Goal: Task Accomplishment & Management: Use online tool/utility

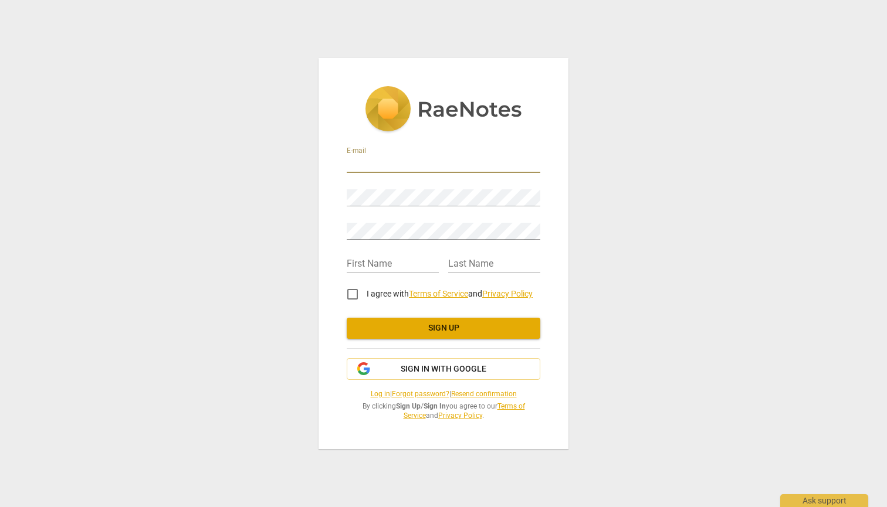
type input "[EMAIL_ADDRESS][DOMAIN_NAME]"
type input "Mark"
type input "Probyn"
click at [352, 295] on input "I agree with Terms of Service and Privacy Policy" at bounding box center [352, 294] width 28 height 28
checkbox input "true"
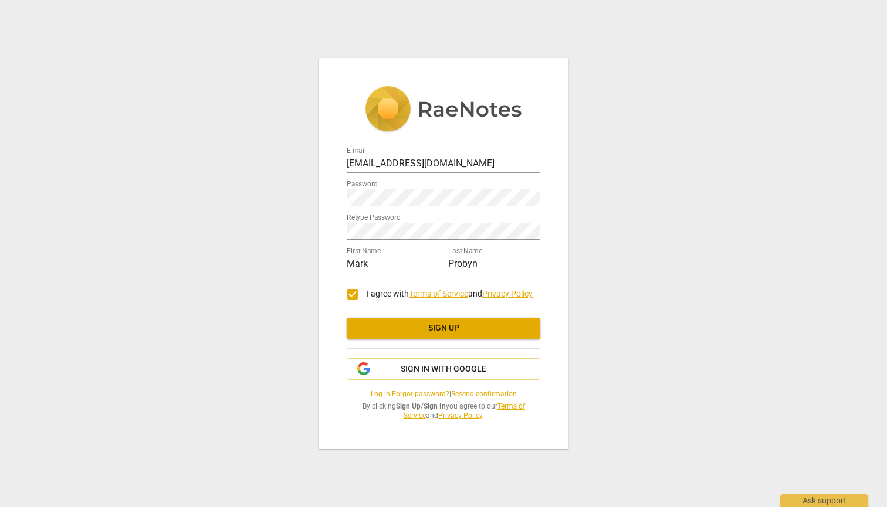
click at [413, 327] on span "Sign up" at bounding box center [443, 329] width 175 height 12
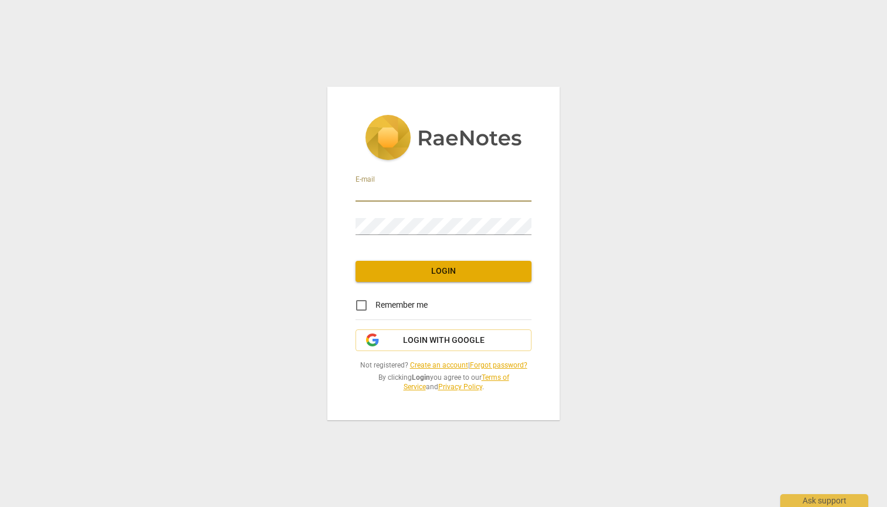
type input "[EMAIL_ADDRESS][DOMAIN_NAME]"
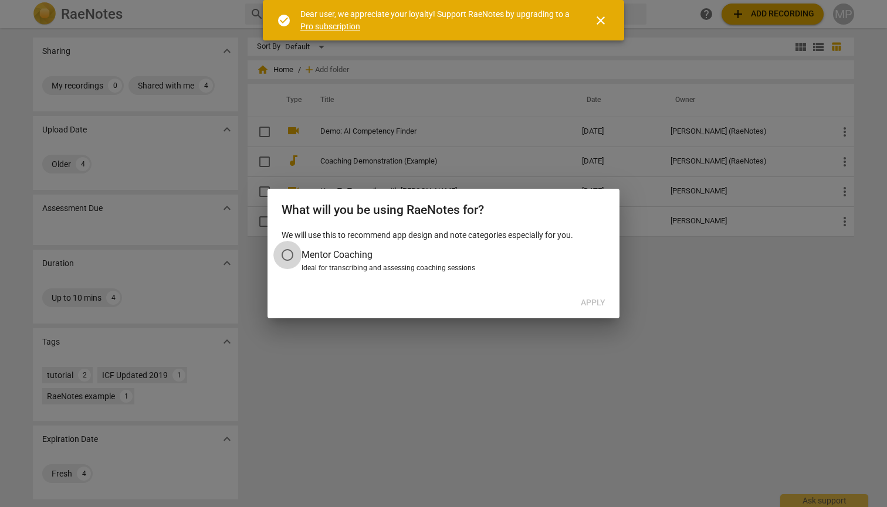
click at [287, 255] on input "Mentor Coaching" at bounding box center [287, 255] width 28 height 28
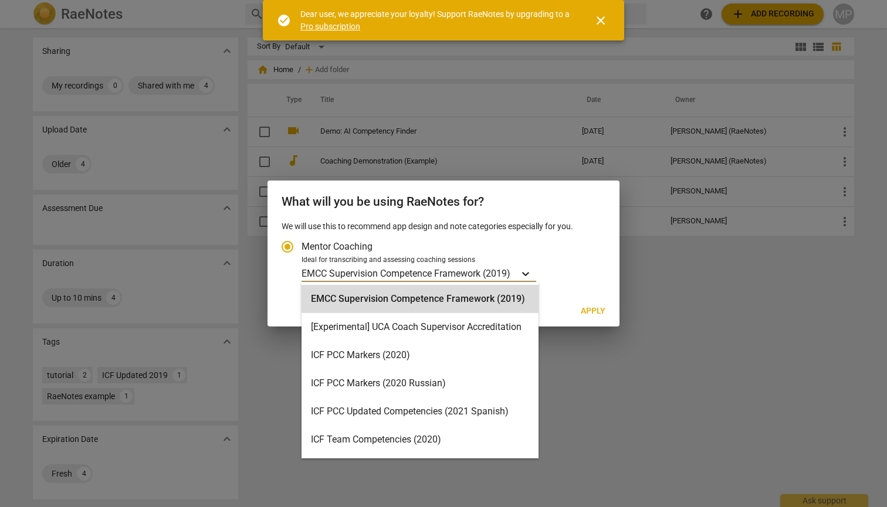
click at [531, 273] on icon "Account type" at bounding box center [526, 274] width 12 height 12
click at [0, 0] on input "Ideal for transcribing and assessing coaching sessions EMCC Supervision Compete…" at bounding box center [0, 0] width 0 height 0
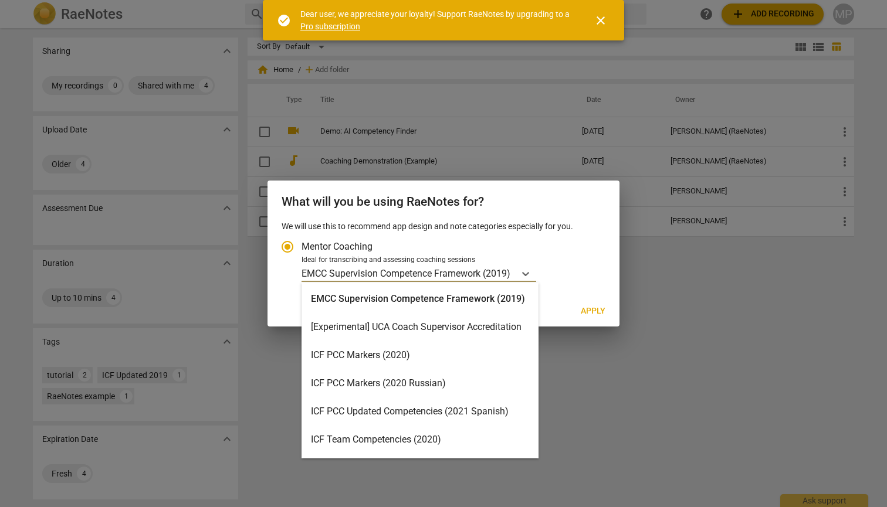
click at [363, 357] on div "ICF PCC Markers (2020)" at bounding box center [419, 355] width 237 height 28
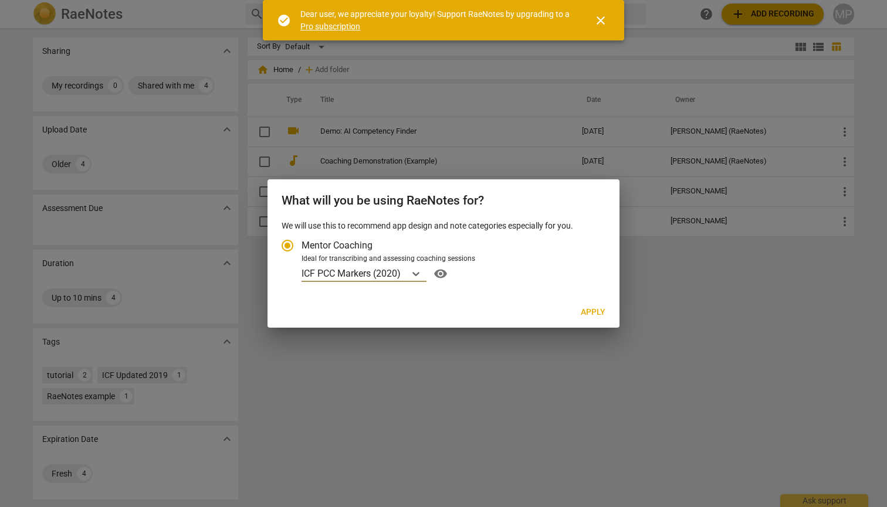
click at [592, 314] on span "Apply" at bounding box center [593, 313] width 25 height 12
radio input "false"
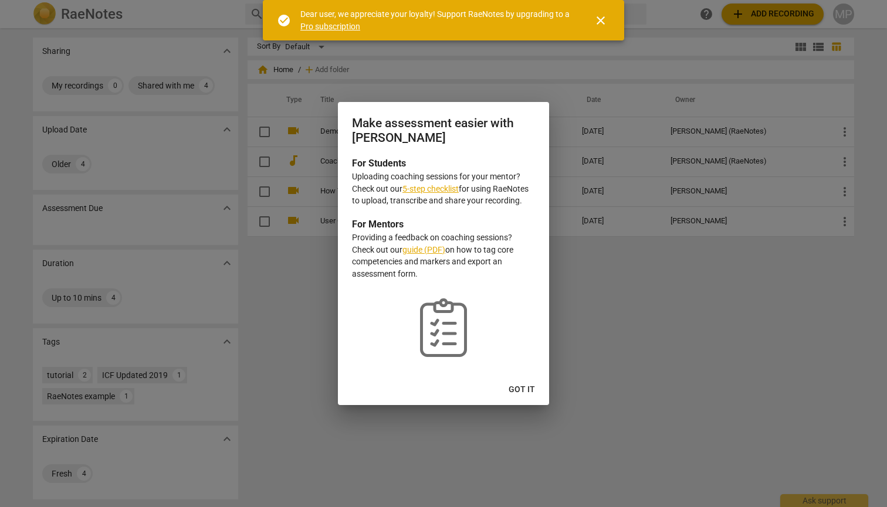
click at [527, 384] on span "Got it" at bounding box center [522, 390] width 26 height 12
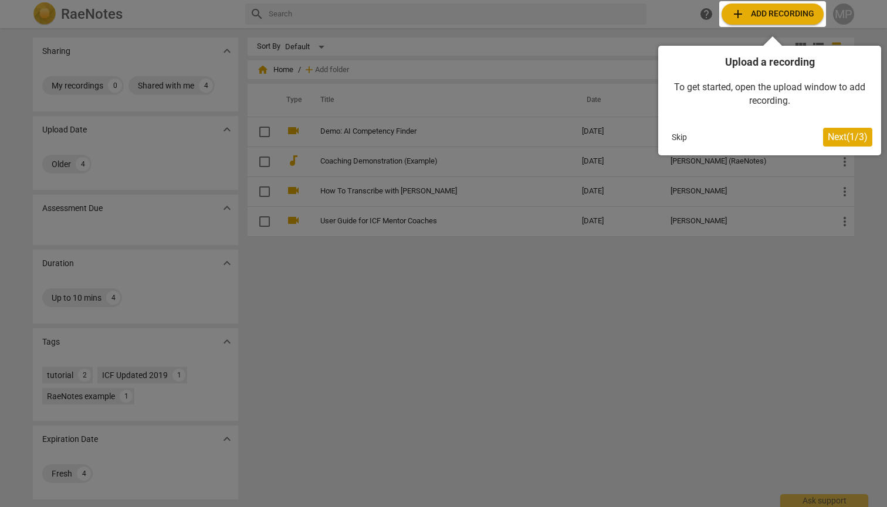
click at [836, 137] on span "Next ( 1 / 3 )" at bounding box center [848, 136] width 40 height 11
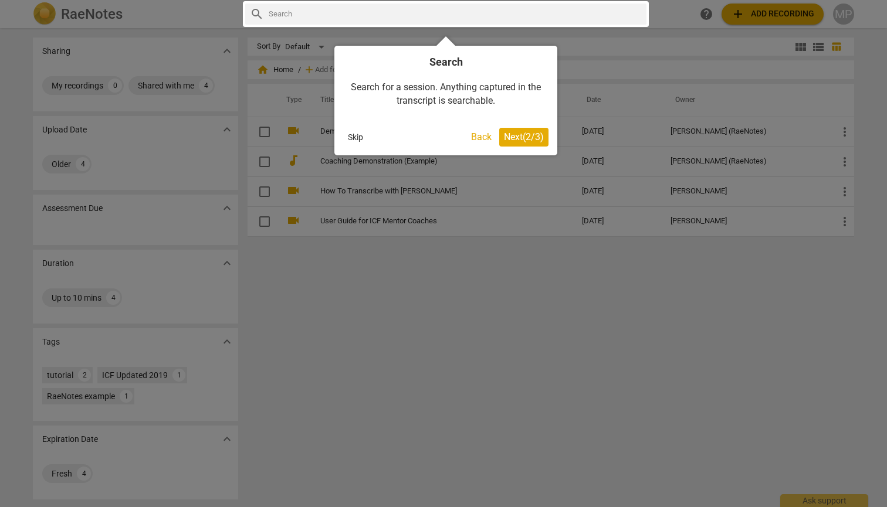
click at [523, 133] on span "Next ( 2 / 3 )" at bounding box center [524, 136] width 40 height 11
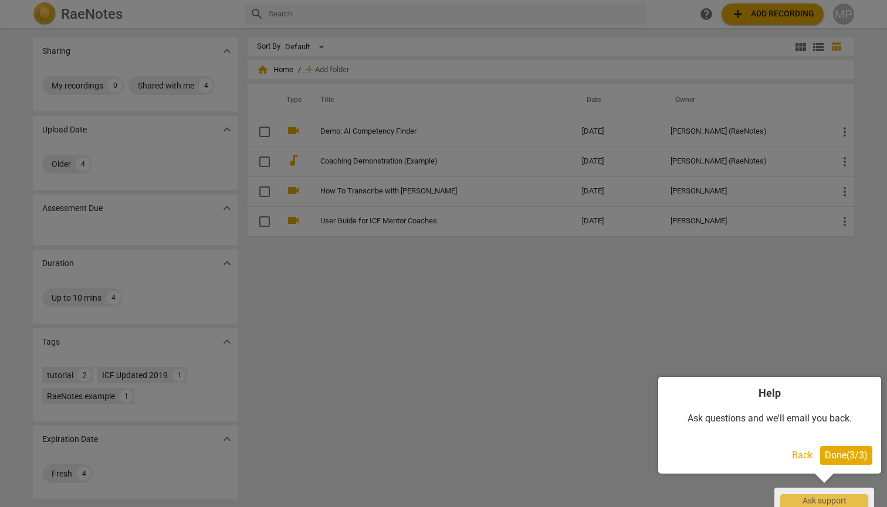
click at [849, 458] on span "Done ( 3 / 3 )" at bounding box center [846, 455] width 43 height 11
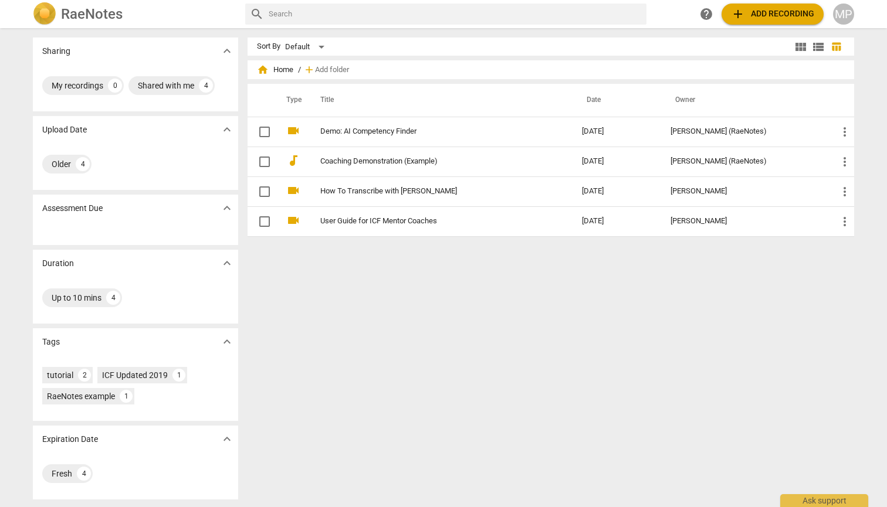
click at [759, 11] on span "add Add recording" at bounding box center [772, 14] width 83 height 14
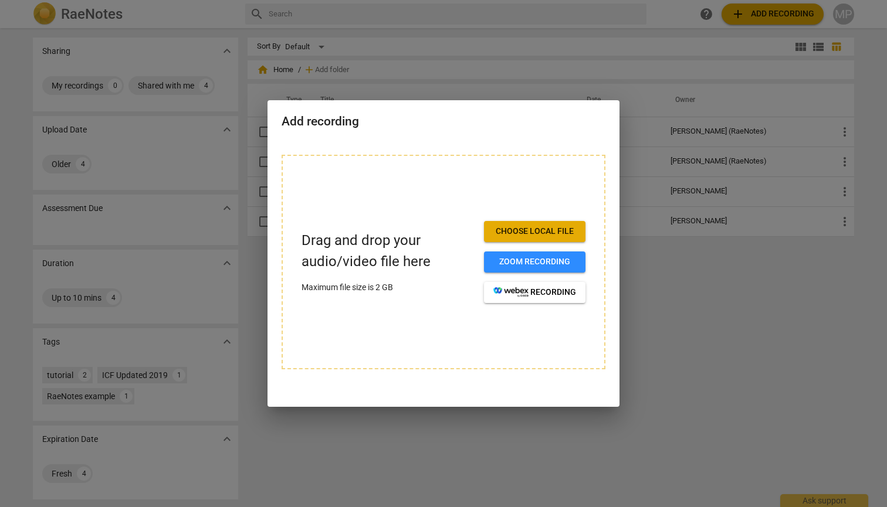
click at [436, 507] on div at bounding box center [443, 253] width 887 height 507
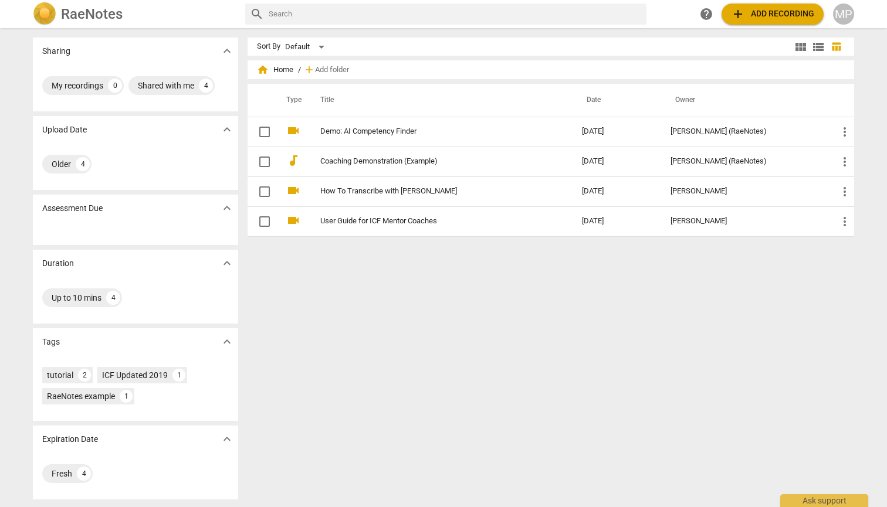
click at [405, 507] on div "Sharing expand_more My recordings 0 Shared with me 4 Upload Date expand_more Ol…" at bounding box center [443, 268] width 840 height 478
drag, startPoint x: 314, startPoint y: 507, endPoint x: 326, endPoint y: 405, distance: 102.7
click at [324, 395] on div "Sharing expand_more My recordings 0 Shared with me 4 Upload Date expand_more Ol…" at bounding box center [443, 268] width 840 height 478
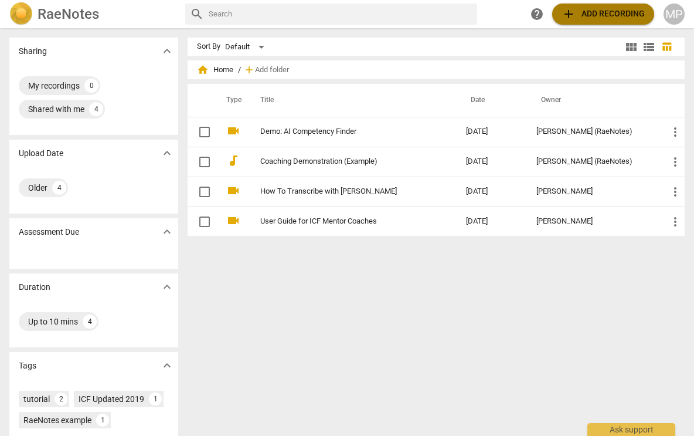
click at [595, 8] on span "add Add recording" at bounding box center [603, 14] width 83 height 14
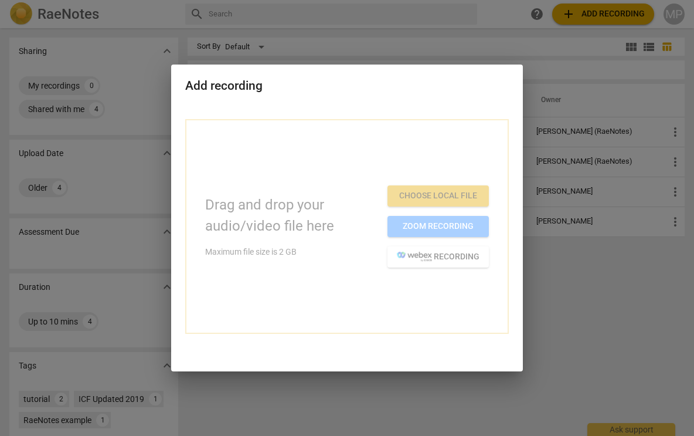
click at [361, 259] on div "Drag and drop your audio/video file here Maximum file size is 2 GB Choose local…" at bounding box center [347, 226] width 284 height 82
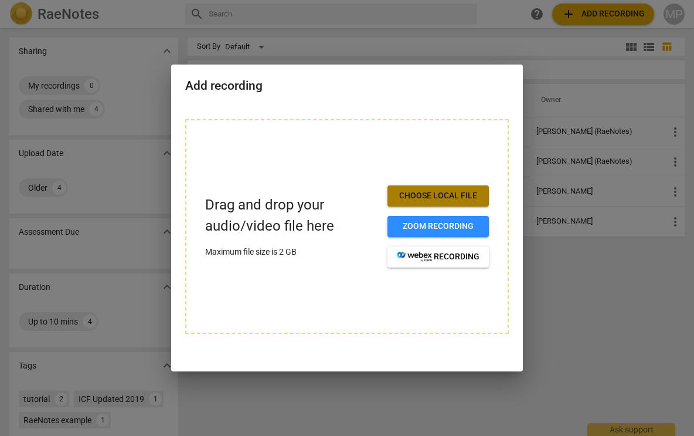
click at [445, 198] on span "Choose local file" at bounding box center [438, 196] width 83 height 12
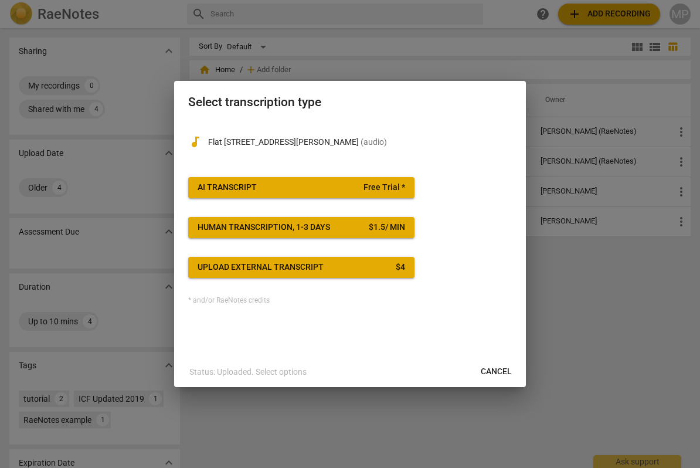
click at [490, 371] on span "Cancel" at bounding box center [496, 372] width 31 height 12
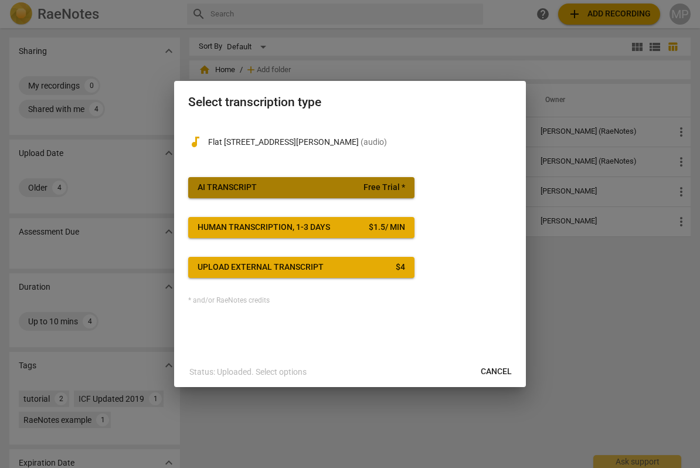
click at [314, 182] on span "AI Transcript Free Trial *" at bounding box center [302, 188] width 208 height 12
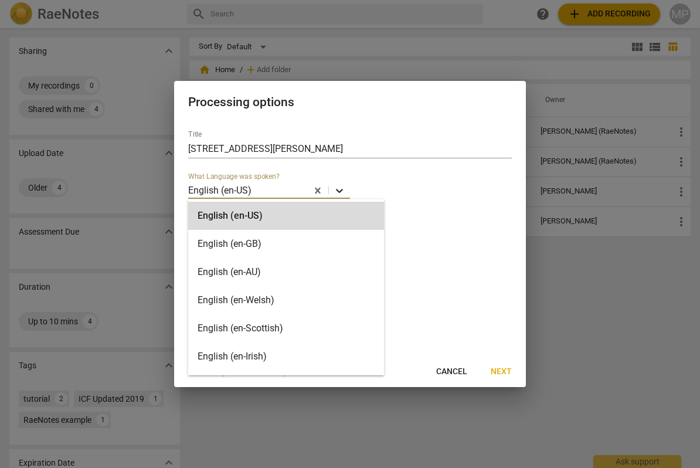
click at [338, 189] on icon at bounding box center [340, 191] width 12 height 12
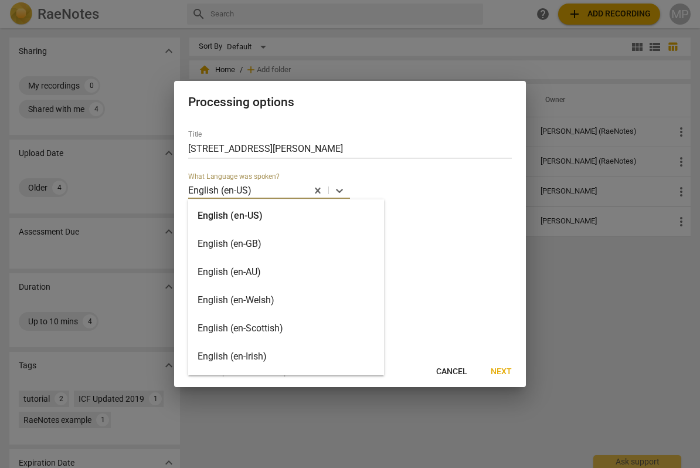
click at [249, 240] on div "English (en-GB)" at bounding box center [286, 244] width 196 height 28
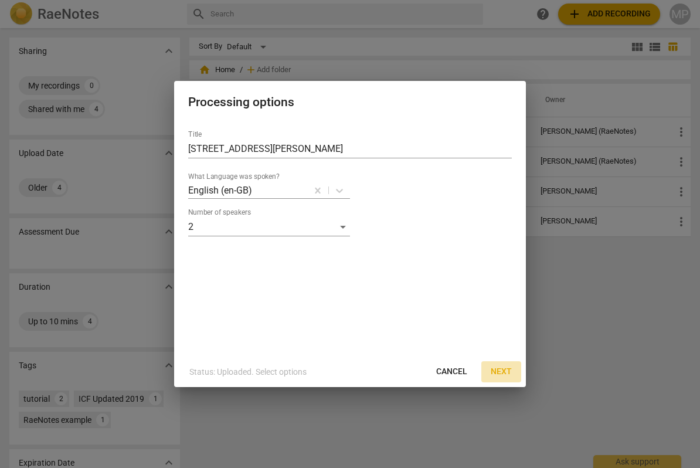
click at [501, 369] on span "Next" at bounding box center [501, 372] width 21 height 12
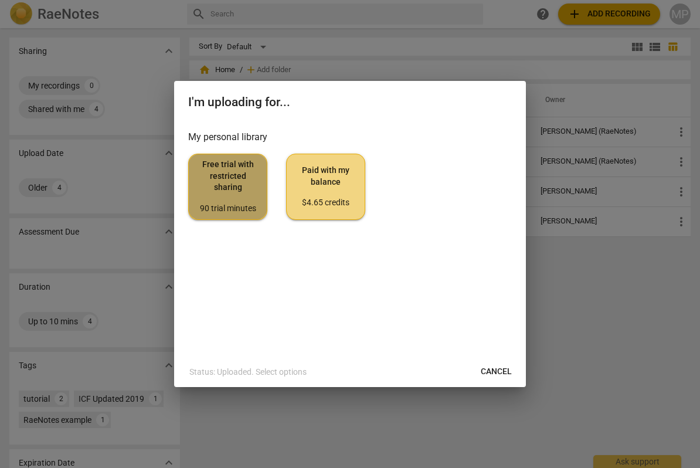
click at [242, 190] on span "Free trial with restricted sharing 90 trial minutes" at bounding box center [227, 186] width 59 height 55
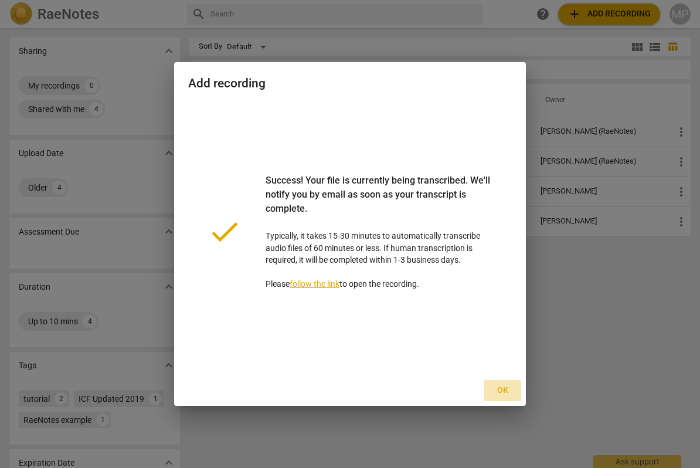
click at [502, 391] on span "Ok" at bounding box center [502, 391] width 19 height 12
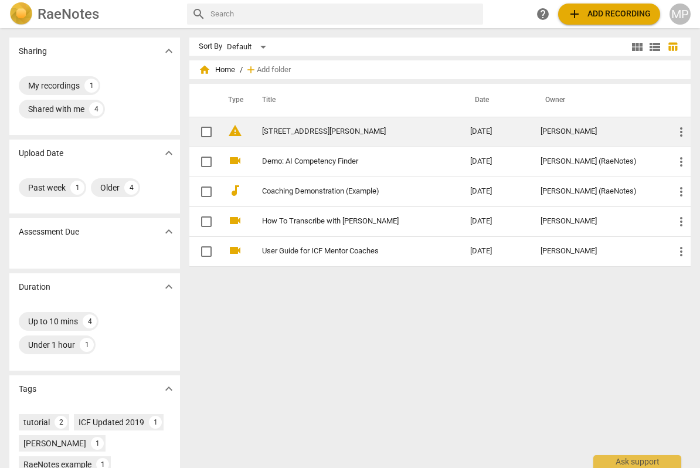
click at [286, 134] on link "Flat 9, Brooklyn House, 2 Bingham Avenue 3" at bounding box center [345, 131] width 166 height 9
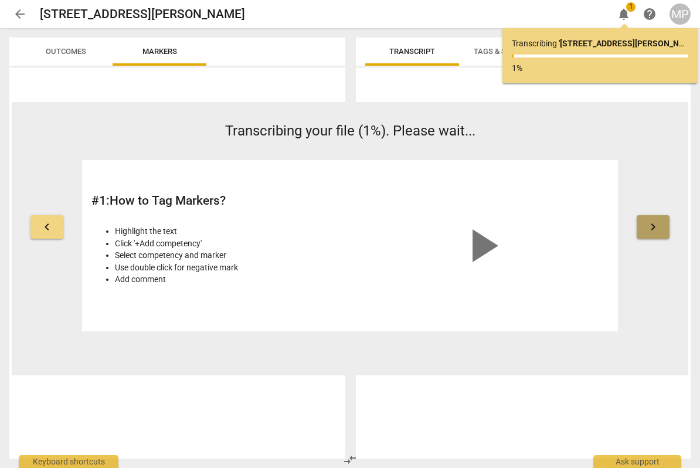
click at [649, 229] on span "keyboard_arrow_right" at bounding box center [653, 227] width 14 height 14
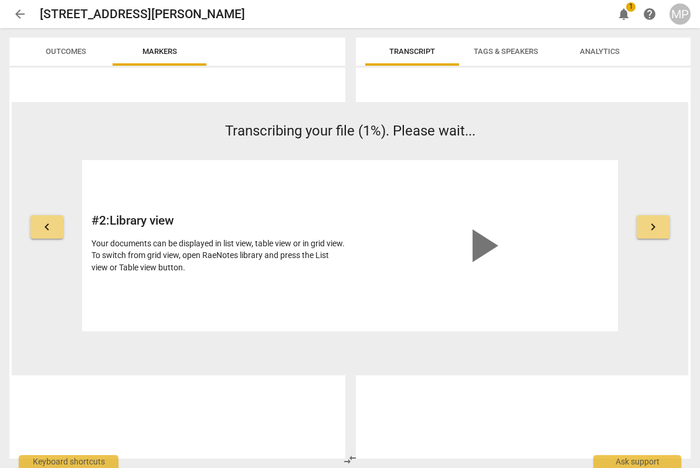
click at [649, 229] on span "keyboard_arrow_right" at bounding box center [653, 227] width 14 height 14
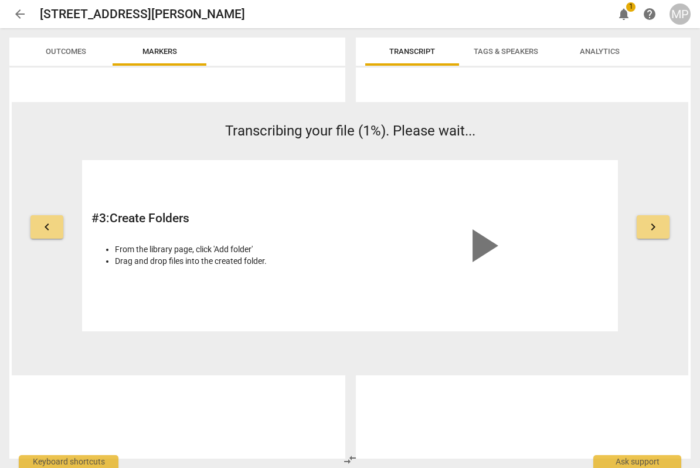
click at [649, 229] on span "keyboard_arrow_right" at bounding box center [653, 227] width 14 height 14
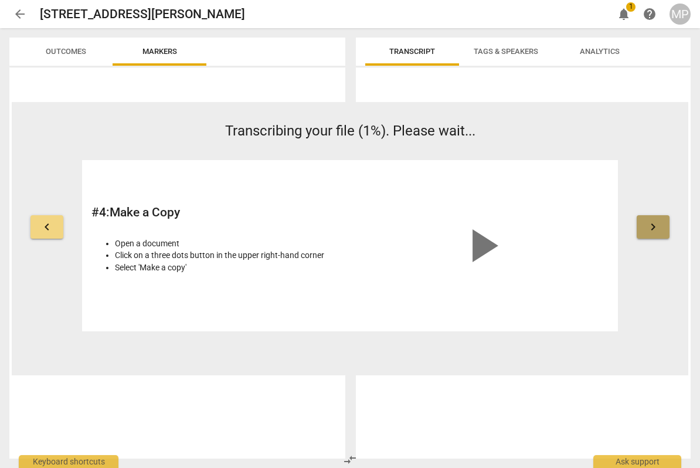
click at [649, 229] on span "keyboard_arrow_right" at bounding box center [653, 227] width 14 height 14
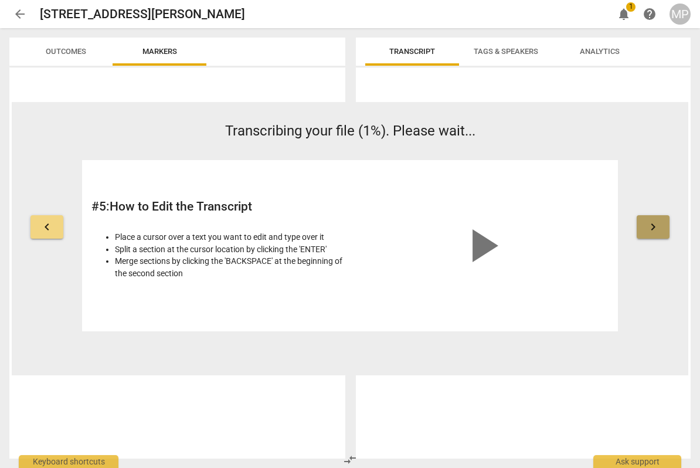
click at [653, 228] on span "keyboard_arrow_right" at bounding box center [653, 227] width 14 height 14
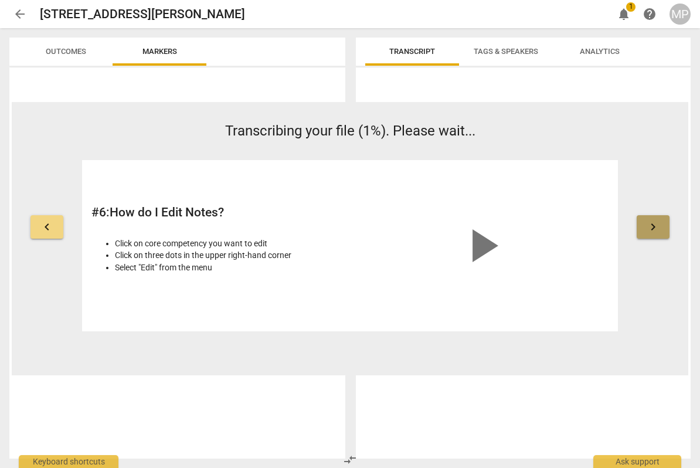
click at [653, 228] on span "keyboard_arrow_right" at bounding box center [653, 227] width 14 height 14
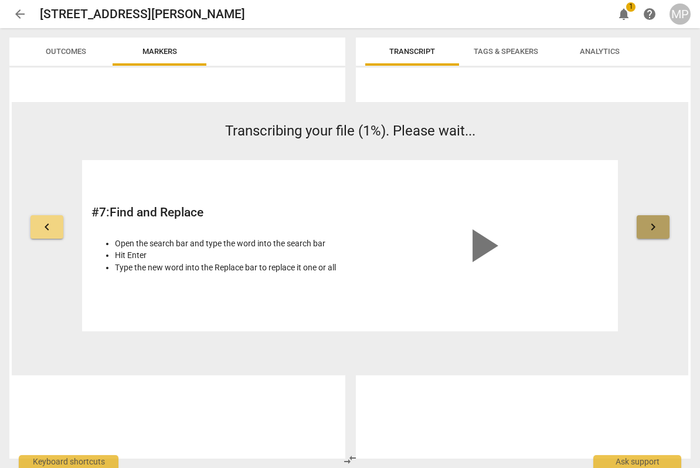
click at [653, 228] on span "keyboard_arrow_right" at bounding box center [653, 227] width 14 height 14
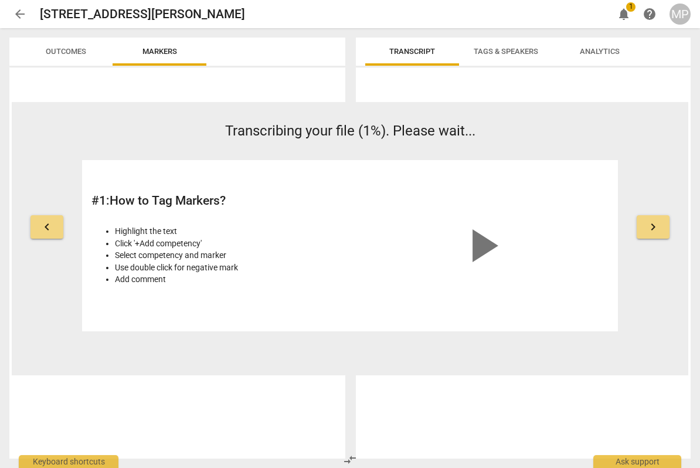
click at [48, 226] on span "keyboard_arrow_left" at bounding box center [47, 227] width 14 height 14
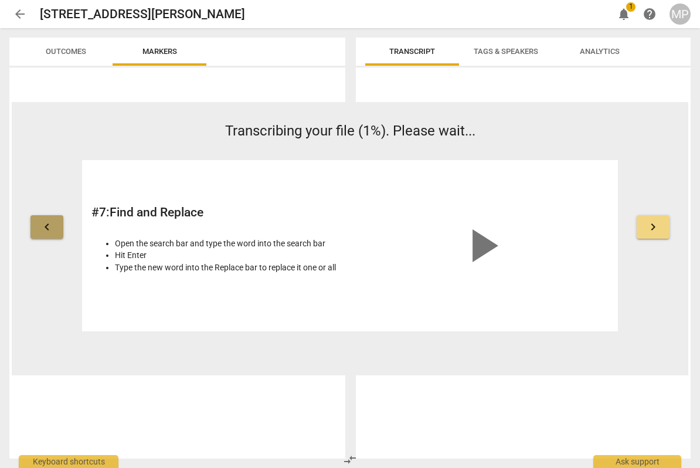
click at [48, 226] on span "keyboard_arrow_left" at bounding box center [47, 227] width 14 height 14
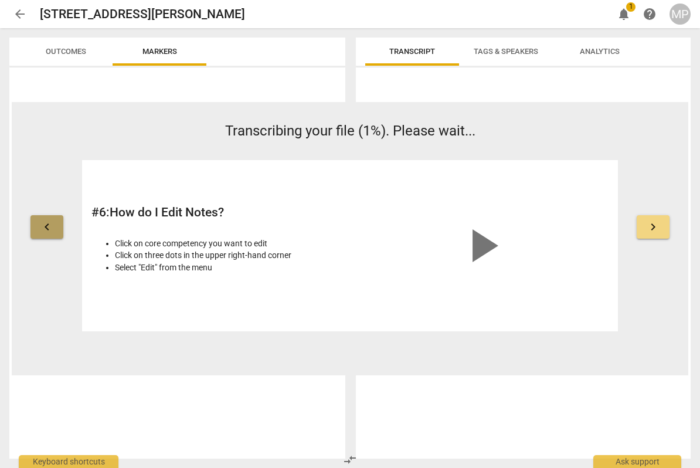
click at [48, 226] on span "keyboard_arrow_left" at bounding box center [47, 227] width 14 height 14
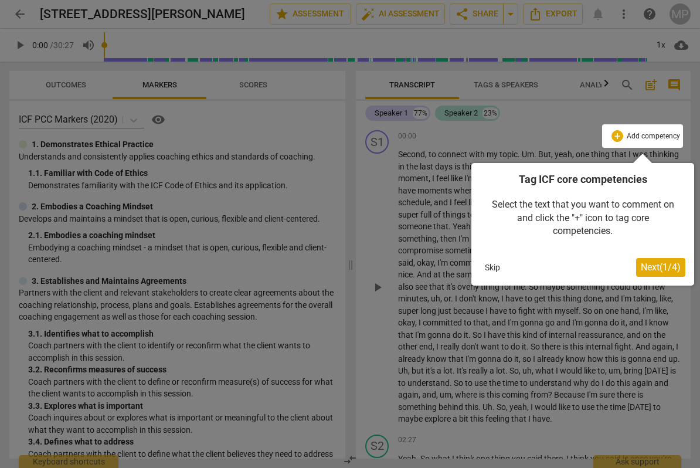
click at [659, 268] on span "Next ( 1 / 4 )" at bounding box center [661, 267] width 40 height 11
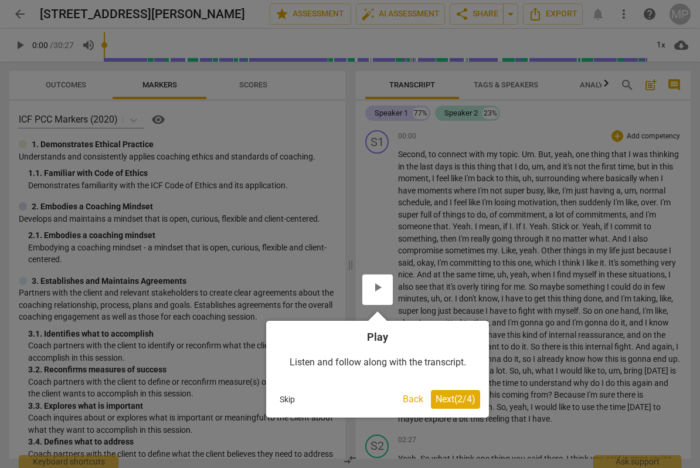
click at [462, 395] on span "Next ( 2 / 4 )" at bounding box center [456, 399] width 40 height 11
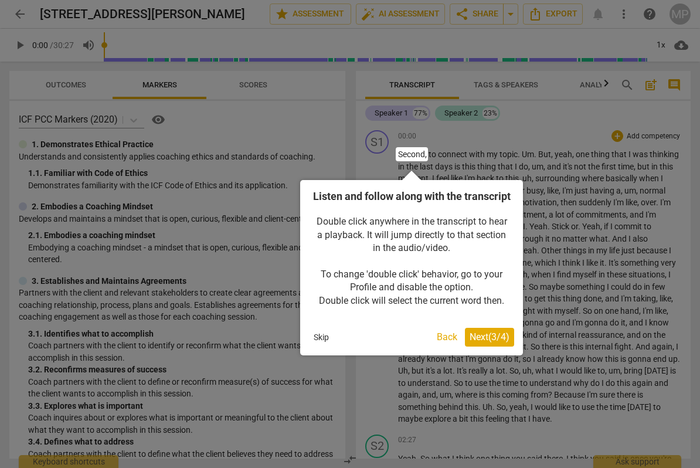
click at [489, 343] on span "Next ( 3 / 4 )" at bounding box center [490, 336] width 40 height 11
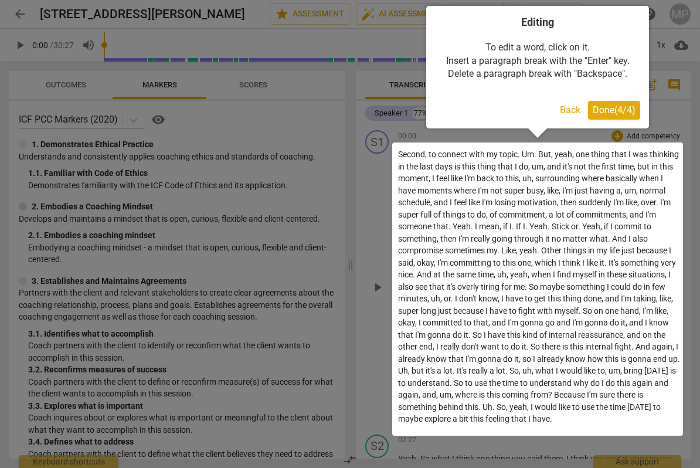
click at [630, 107] on span "Done ( 4 / 4 )" at bounding box center [614, 109] width 43 height 11
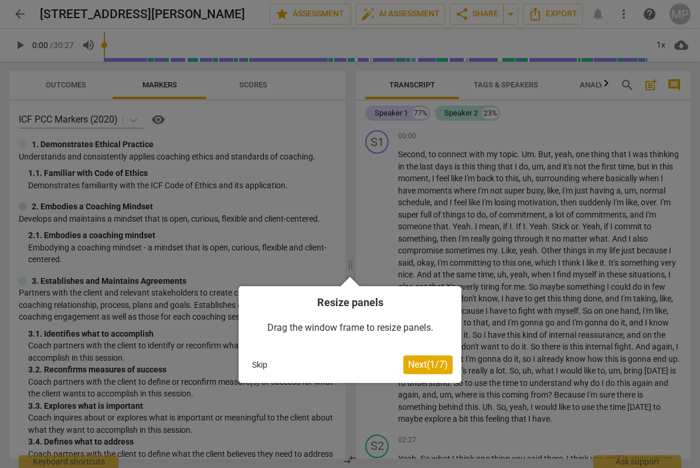
click at [435, 367] on span "Next ( 1 / 7 )" at bounding box center [428, 364] width 40 height 11
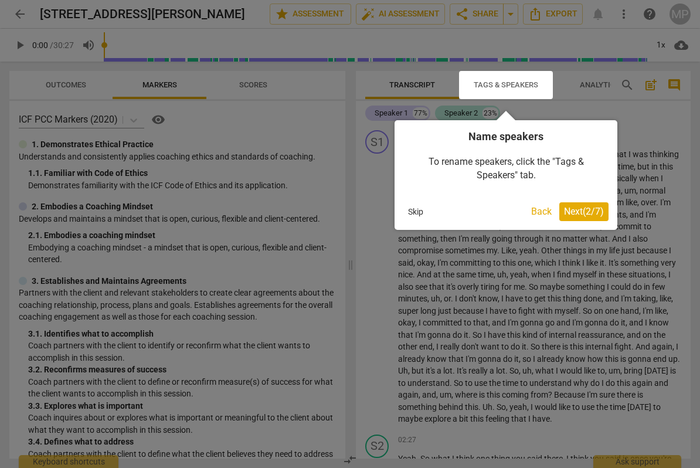
click at [587, 221] on div "Name speakers To rename speakers, click the "Tags & Speakers" tab. Skip Back Ne…" at bounding box center [506, 175] width 223 height 110
click at [414, 211] on button "Skip" at bounding box center [416, 212] width 25 height 18
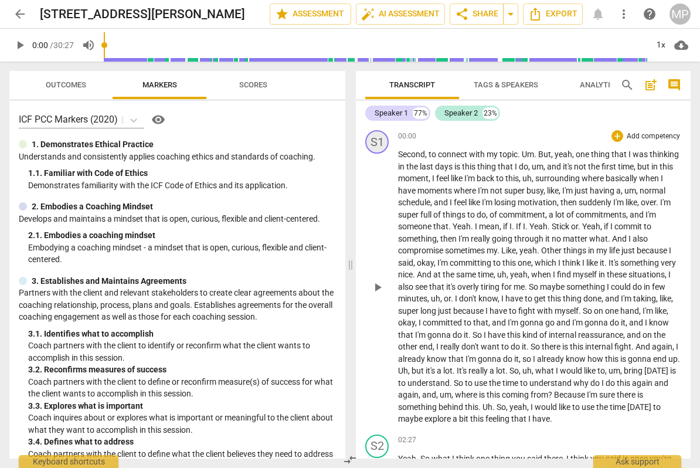
click at [378, 145] on div "S1" at bounding box center [376, 141] width 23 height 23
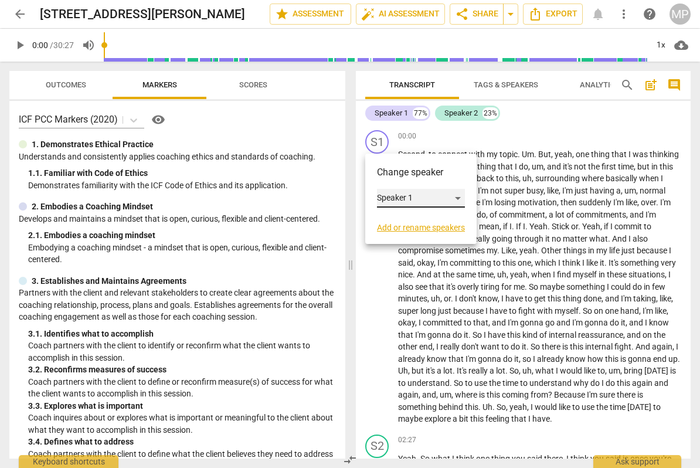
click at [458, 198] on div "Speaker 1" at bounding box center [421, 198] width 88 height 19
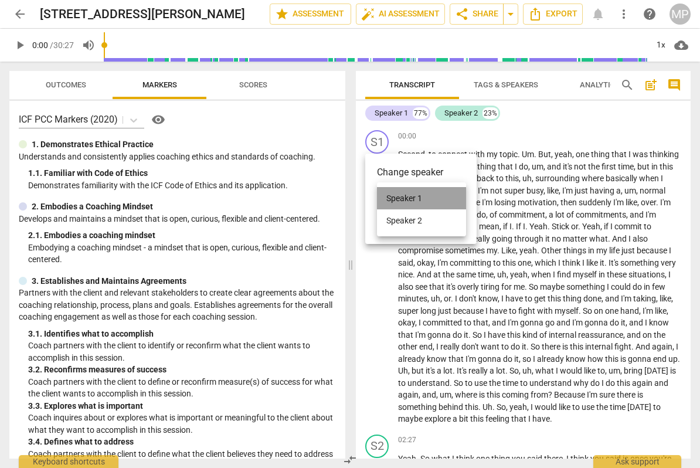
click at [458, 198] on li "Speaker 1" at bounding box center [421, 198] width 89 height 22
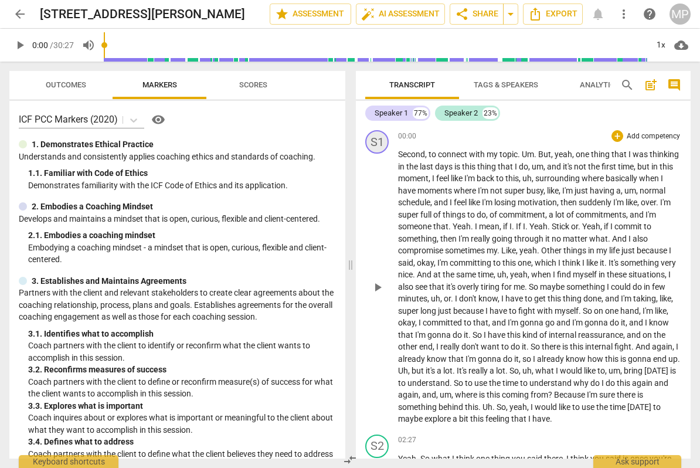
click at [383, 142] on div "S1" at bounding box center [376, 141] width 23 height 23
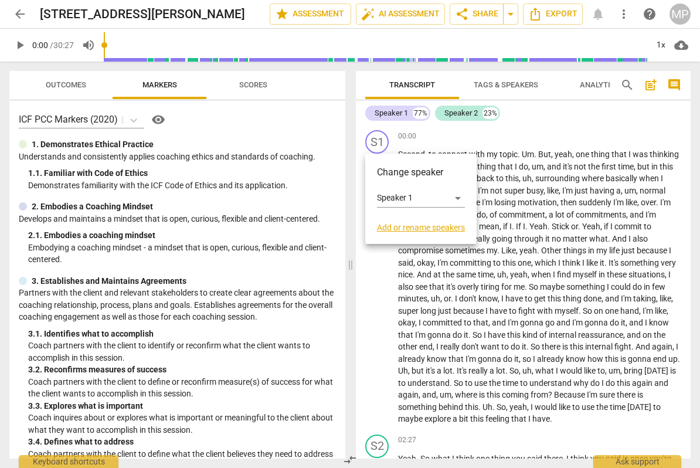
click at [401, 223] on link "Add or rename speakers" at bounding box center [421, 227] width 88 height 9
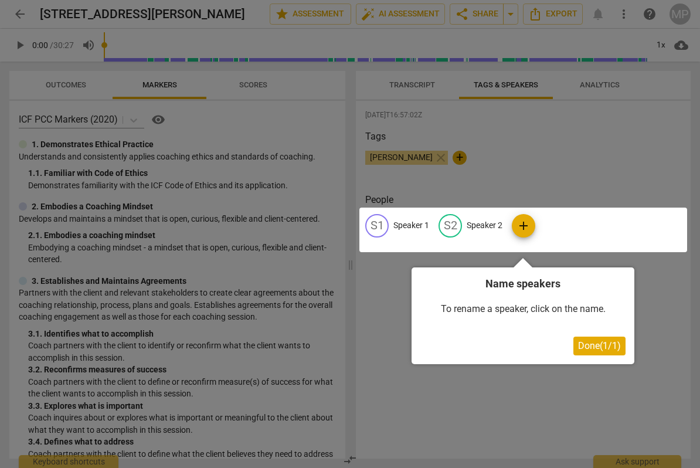
click at [406, 224] on div at bounding box center [524, 230] width 328 height 45
click at [584, 342] on span "Done ( 1 / 1 )" at bounding box center [599, 345] width 43 height 11
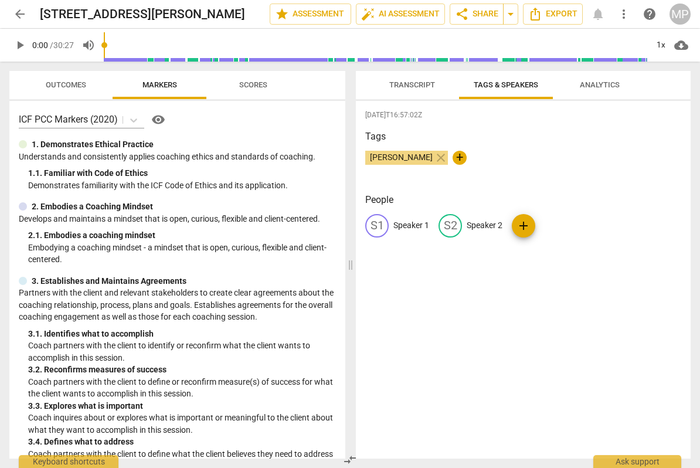
click at [413, 225] on p "Speaker 1" at bounding box center [412, 225] width 36 height 12
click at [413, 225] on input "Speaker 1" at bounding box center [441, 225] width 94 height 19
type input "Client"
click at [568, 223] on p "Speaker 2" at bounding box center [561, 225] width 36 height 12
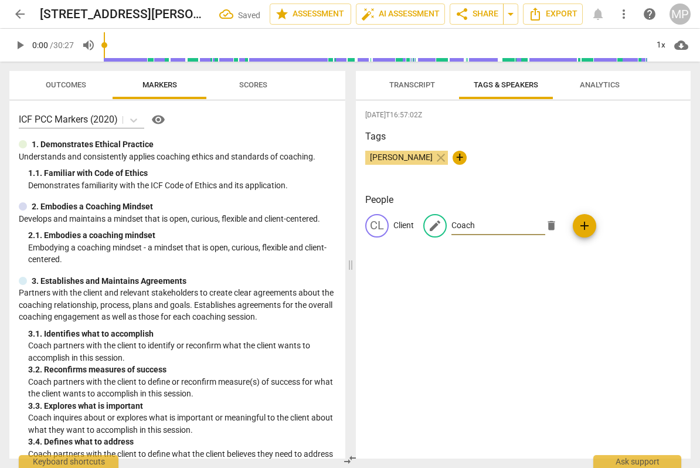
type input "Coach"
click at [540, 303] on div "2025-09-24T16:57:02Z Tags Mark Probyn close + People CL Client edit Coach delet…" at bounding box center [523, 280] width 335 height 358
click at [420, 88] on span "Transcript" at bounding box center [412, 84] width 46 height 9
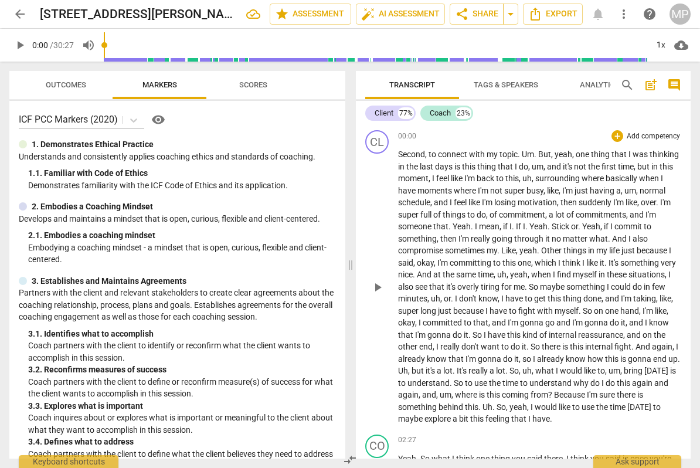
click at [403, 154] on span "Second" at bounding box center [411, 154] width 27 height 9
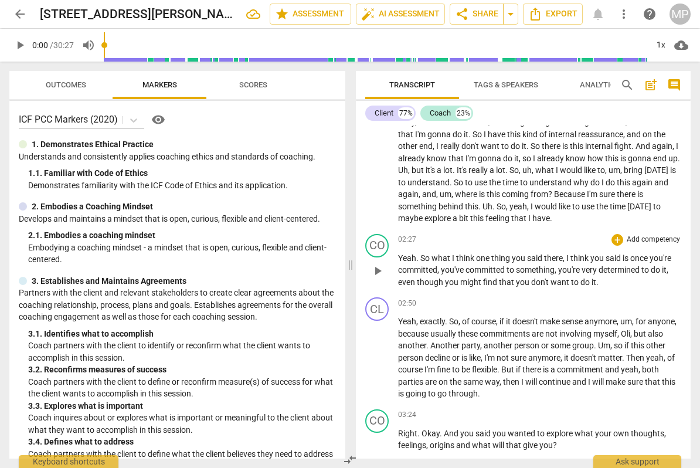
scroll to position [188, 0]
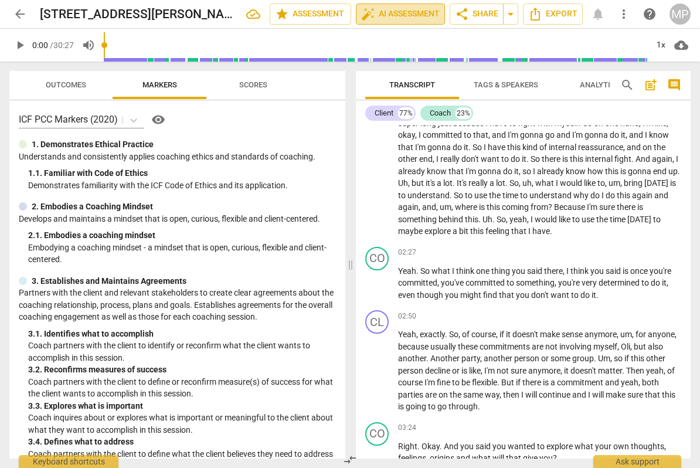
click at [414, 12] on span "auto_fix_high AI Assessment" at bounding box center [400, 14] width 79 height 14
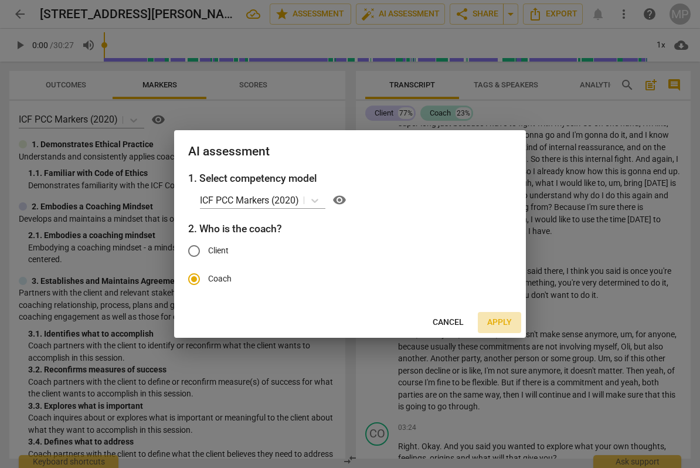
click at [509, 324] on span "Apply" at bounding box center [499, 323] width 25 height 12
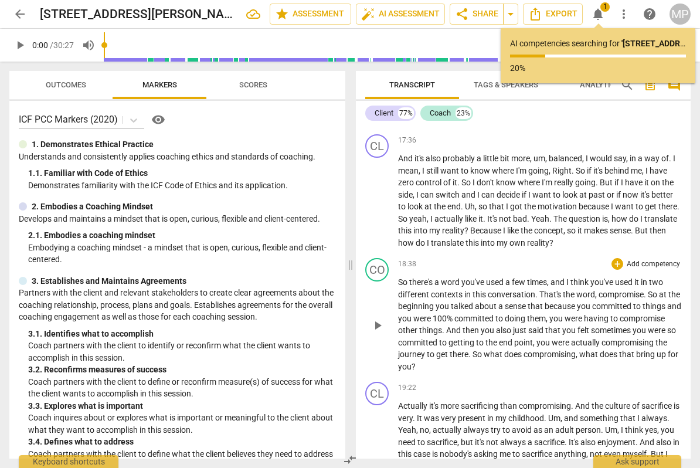
scroll to position [2837, 0]
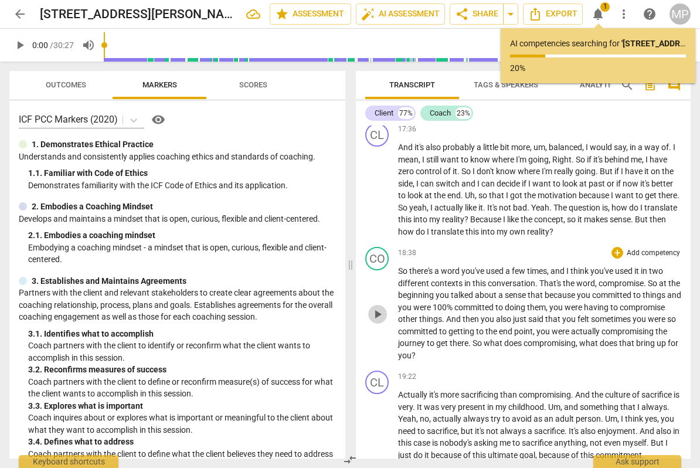
click at [379, 321] on span "play_arrow" at bounding box center [378, 314] width 14 height 14
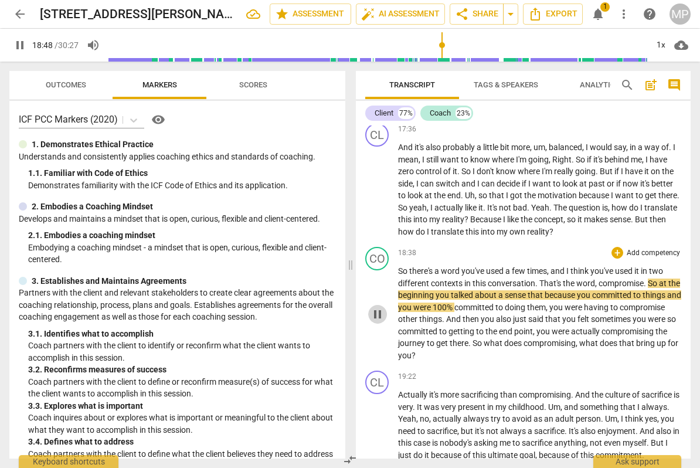
click at [374, 321] on span "pause" at bounding box center [378, 314] width 14 height 14
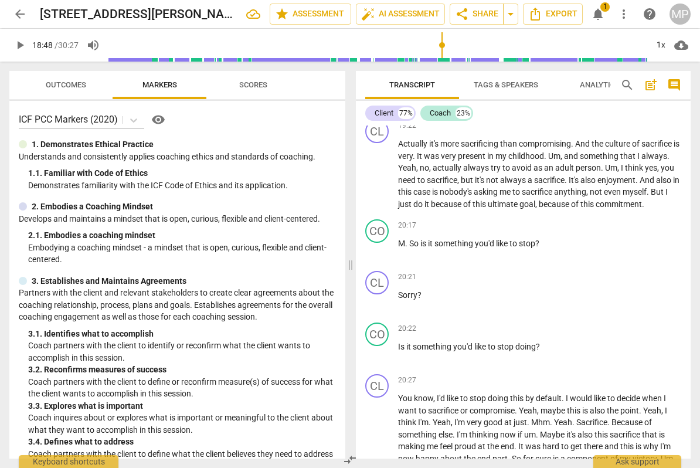
scroll to position [3089, 0]
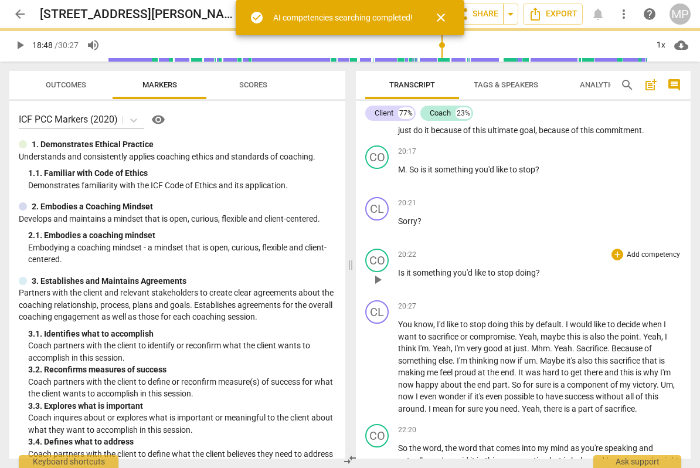
type input "1129"
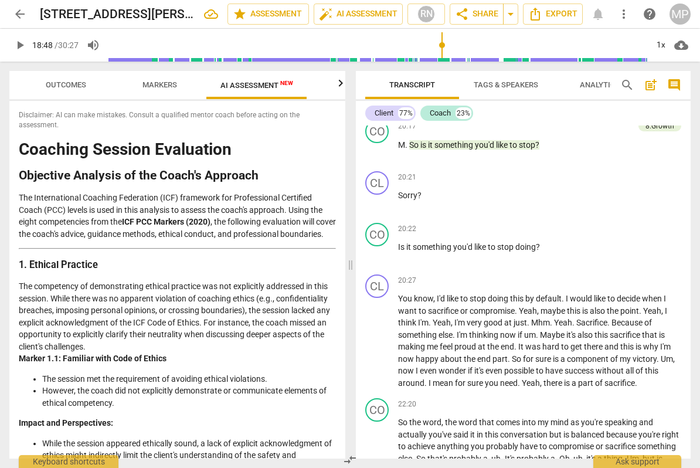
scroll to position [0, 0]
click at [496, 82] on span "Tags & Speakers" at bounding box center [506, 84] width 65 height 9
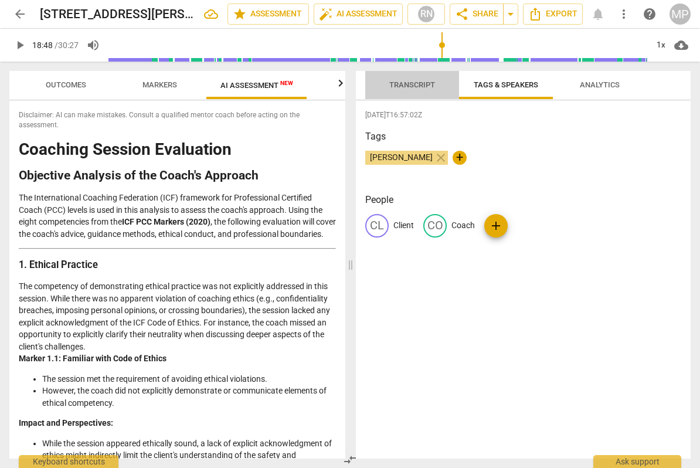
click at [427, 86] on span "Transcript" at bounding box center [412, 84] width 46 height 9
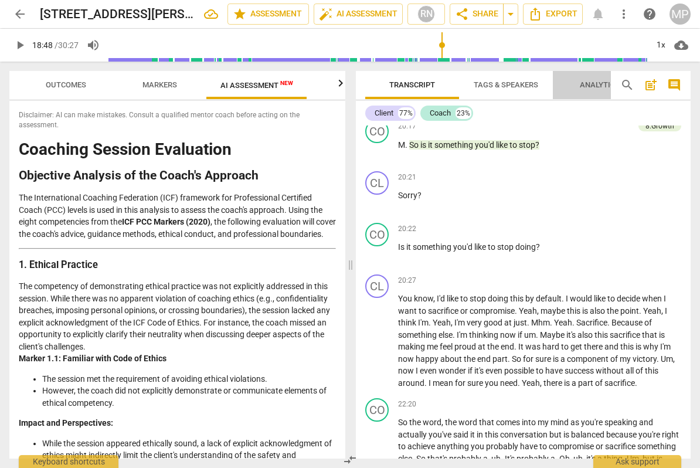
click at [592, 85] on span "Analytics" at bounding box center [600, 84] width 40 height 9
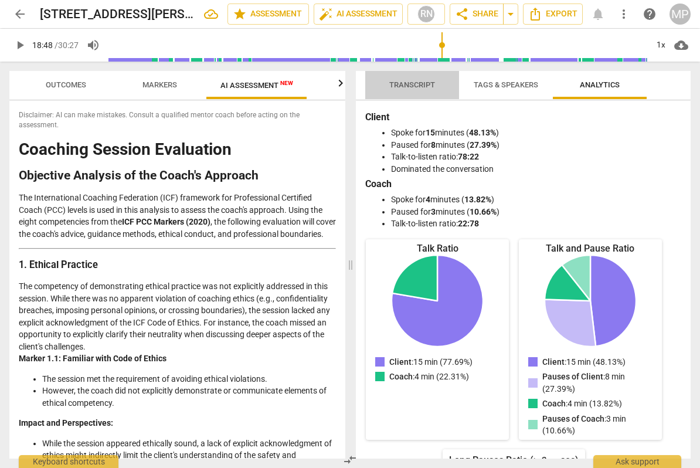
click at [417, 86] on span "Transcript" at bounding box center [412, 84] width 46 height 9
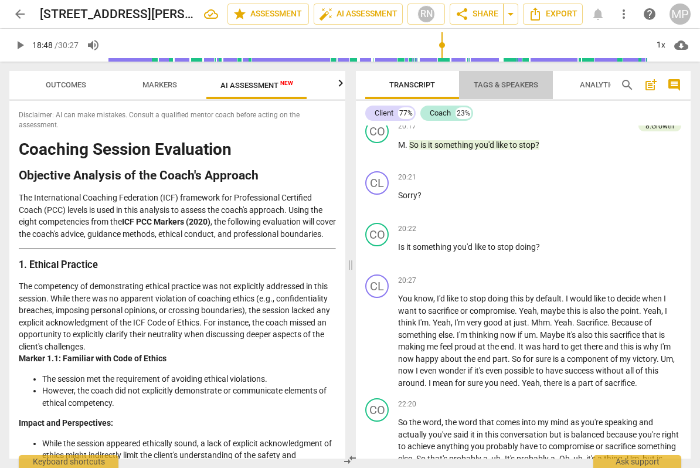
click at [497, 82] on span "Tags & Speakers" at bounding box center [506, 84] width 65 height 9
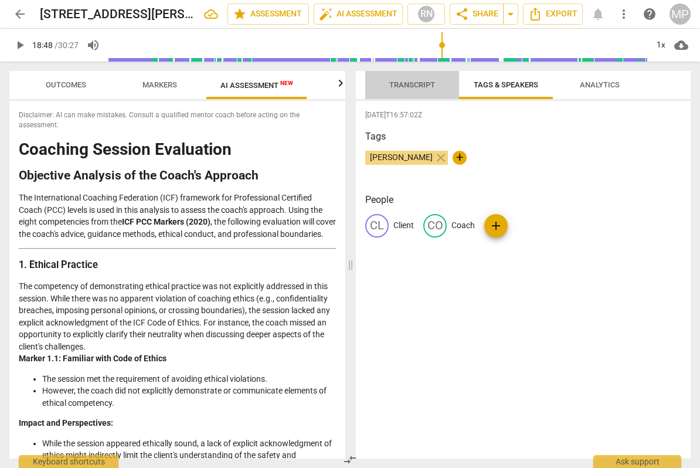
click at [408, 87] on span "Transcript" at bounding box center [412, 84] width 46 height 9
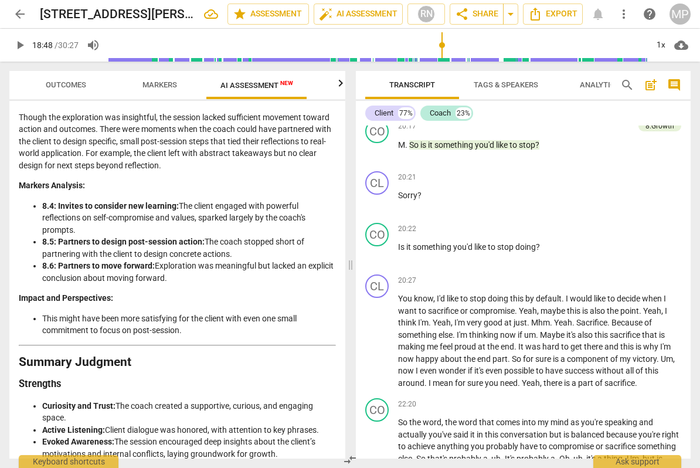
scroll to position [2023, 0]
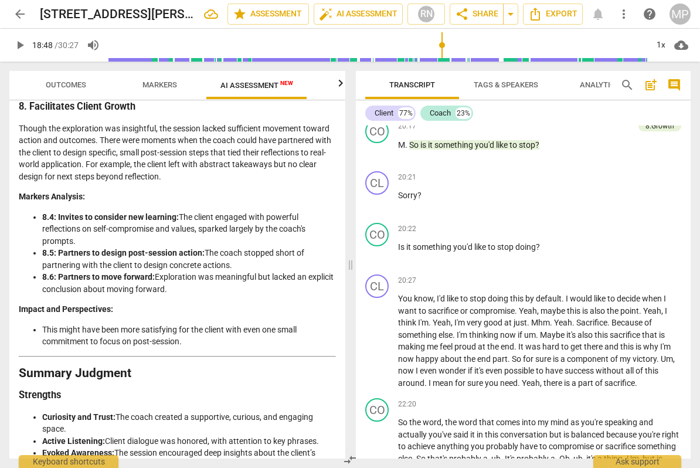
click at [21, 16] on span "arrow_back" at bounding box center [20, 14] width 14 height 14
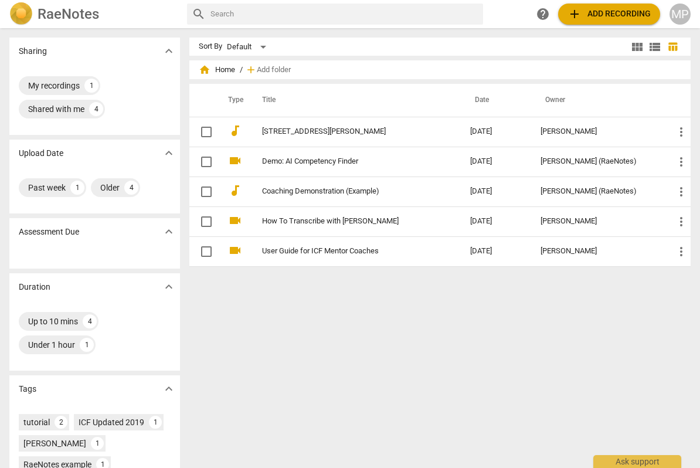
click at [606, 12] on span "add Add recording" at bounding box center [609, 14] width 83 height 14
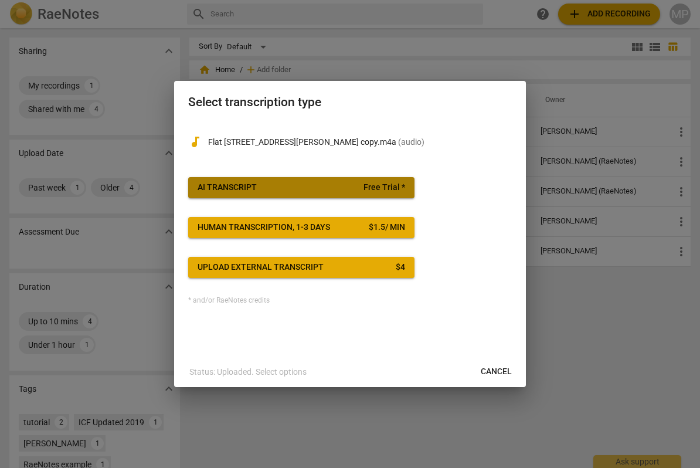
click at [305, 194] on button "AI Transcript Free Trial *" at bounding box center [301, 187] width 226 height 21
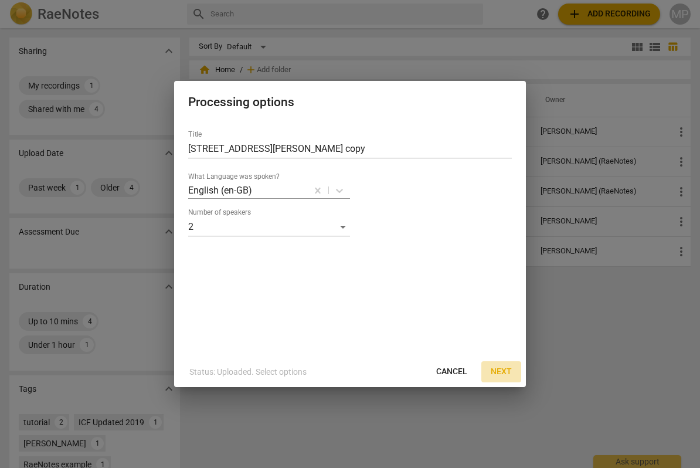
click at [501, 374] on span "Next" at bounding box center [501, 372] width 21 height 12
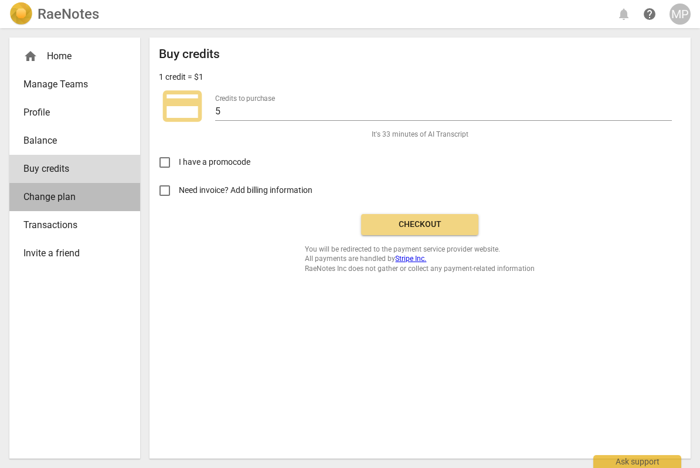
click at [48, 196] on span "Change plan" at bounding box center [69, 197] width 93 height 14
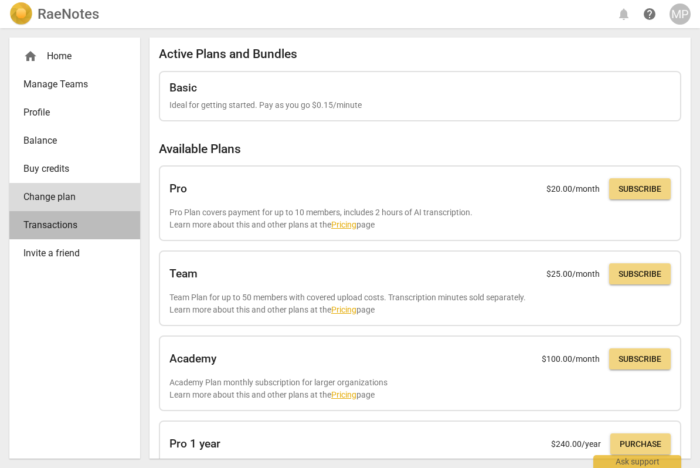
click at [49, 224] on span "Transactions" at bounding box center [69, 225] width 93 height 14
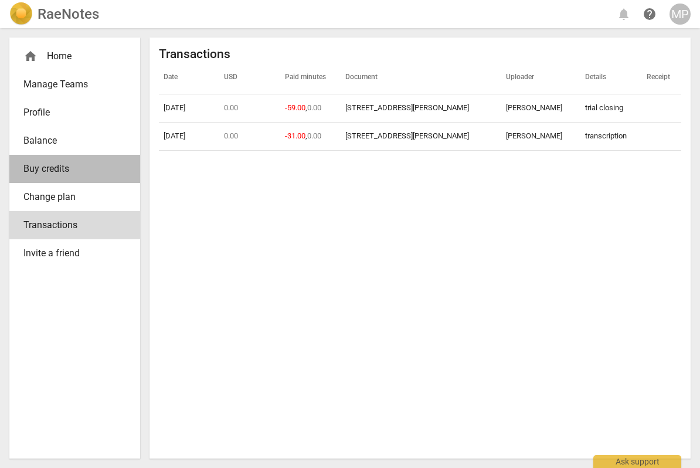
click at [43, 170] on span "Buy credits" at bounding box center [69, 169] width 93 height 14
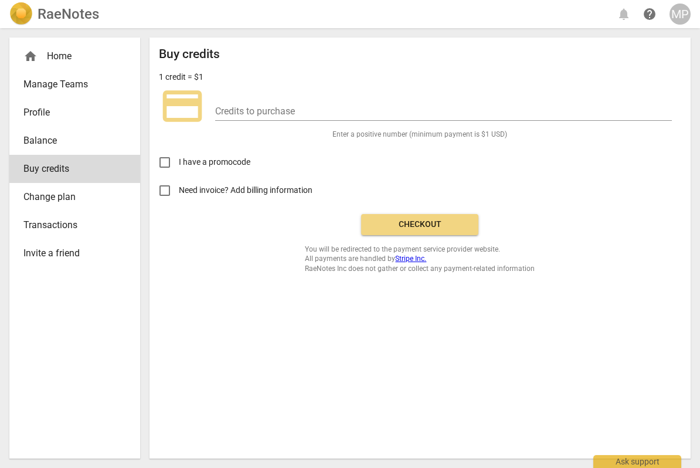
click at [44, 196] on span "Change plan" at bounding box center [69, 197] width 93 height 14
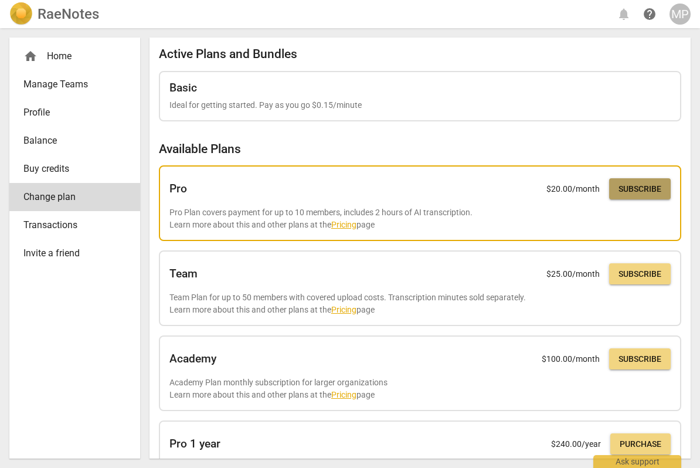
click at [632, 188] on span "Subscribe" at bounding box center [640, 190] width 43 height 12
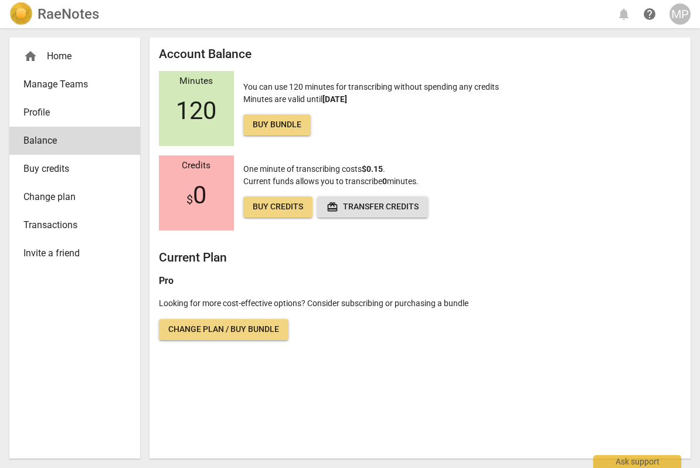
click at [60, 225] on span "Transactions" at bounding box center [69, 225] width 93 height 14
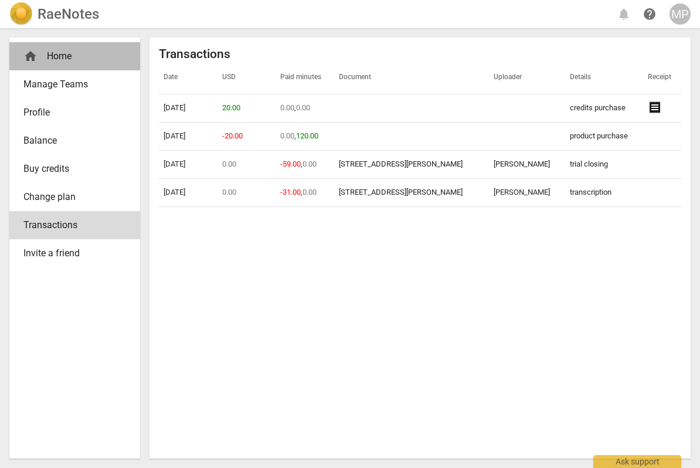
click at [55, 60] on div "home Home" at bounding box center [69, 56] width 93 height 14
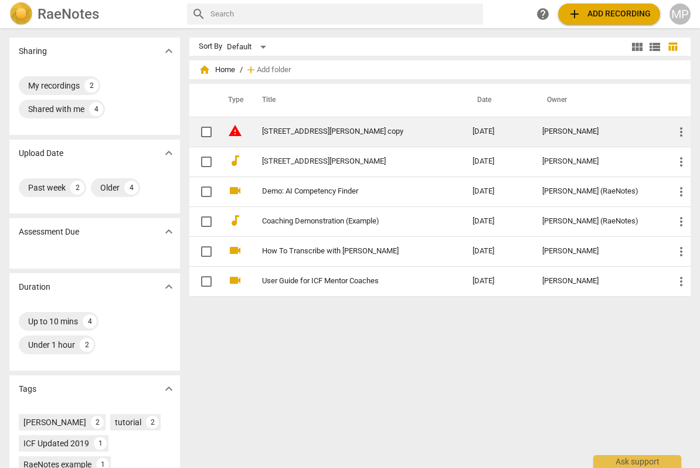
click at [350, 132] on link "[STREET_ADDRESS][PERSON_NAME] copy" at bounding box center [346, 131] width 169 height 9
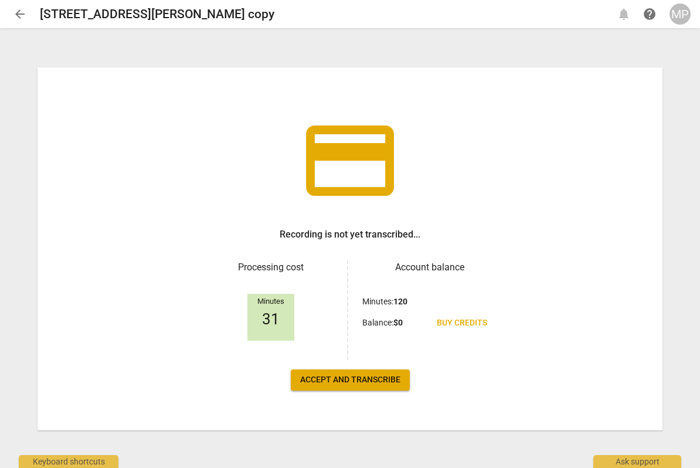
click at [351, 378] on span "Accept and transcribe" at bounding box center [350, 380] width 100 height 12
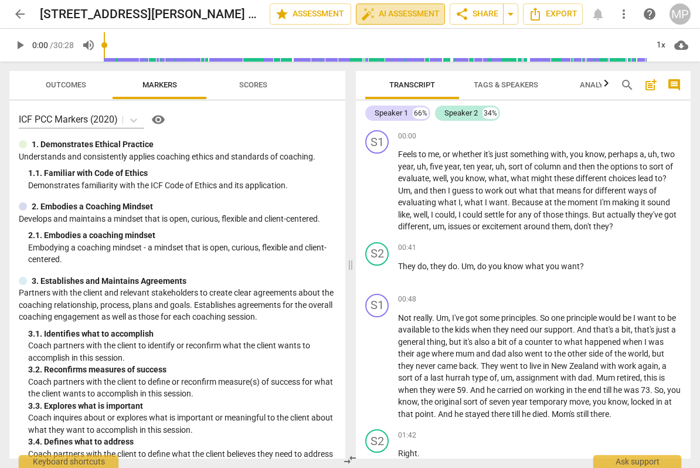
click at [418, 17] on span "auto_fix_high AI Assessment" at bounding box center [400, 14] width 79 height 14
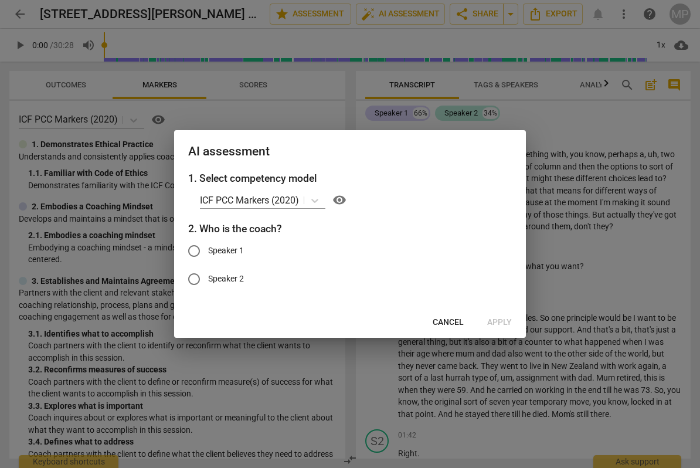
click at [454, 322] on span "Cancel" at bounding box center [448, 323] width 31 height 12
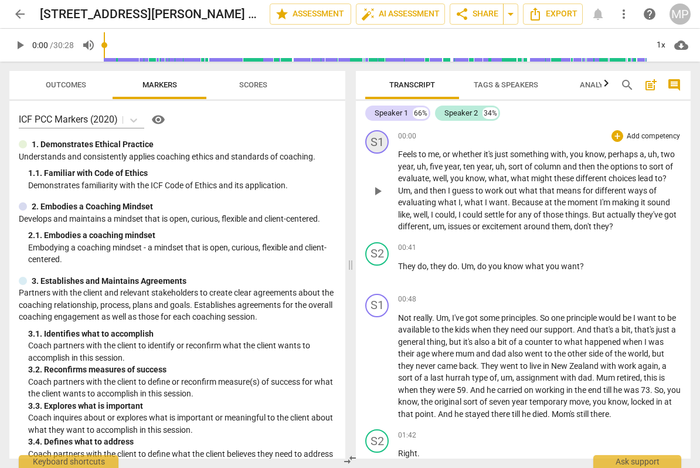
click at [382, 144] on div "S1" at bounding box center [376, 141] width 23 height 23
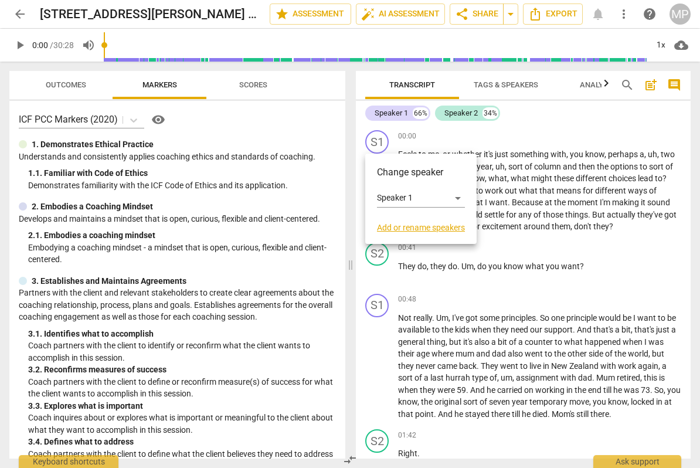
click at [406, 226] on link "Add or rename speakers" at bounding box center [421, 227] width 88 height 9
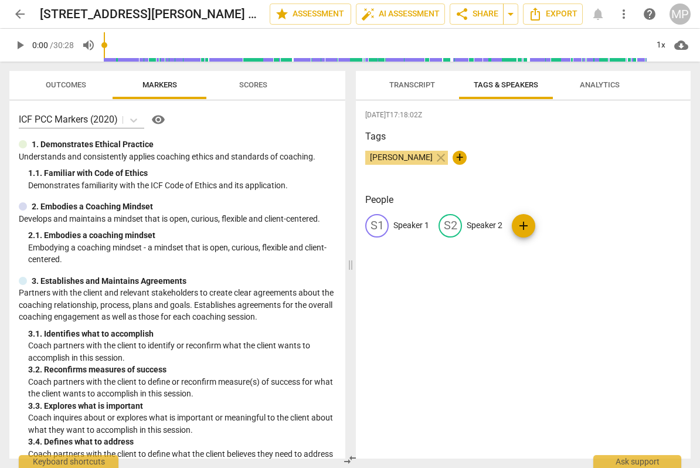
click at [406, 226] on p "Speaker 1" at bounding box center [412, 225] width 36 height 12
type input "Client"
click at [560, 226] on p "Speaker 2" at bounding box center [561, 225] width 36 height 12
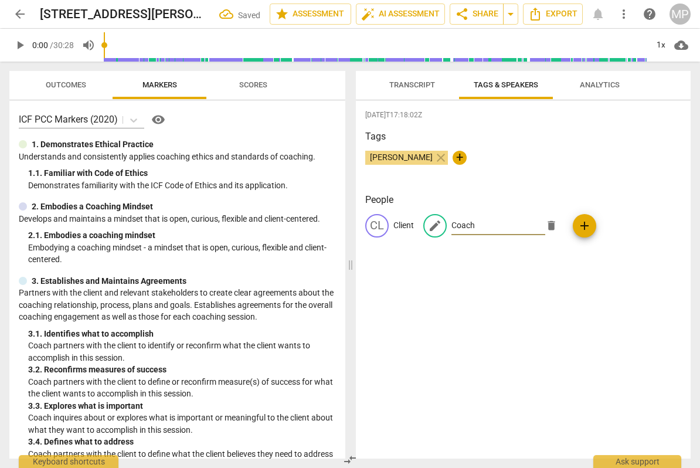
type input "Coach"
click at [631, 377] on div "2025-09-24T17:18:02Z Tags Mark Probyn close + People CL Client edit Coach delet…" at bounding box center [523, 280] width 335 height 358
click at [424, 90] on span "Transcript" at bounding box center [412, 85] width 74 height 16
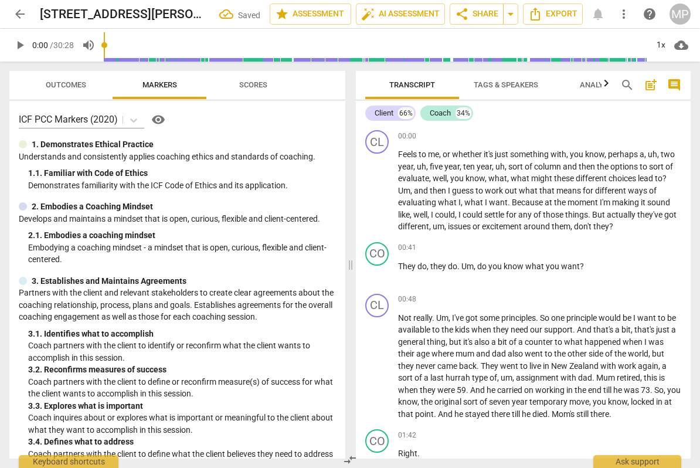
click at [585, 89] on span "Analytics" at bounding box center [600, 85] width 68 height 16
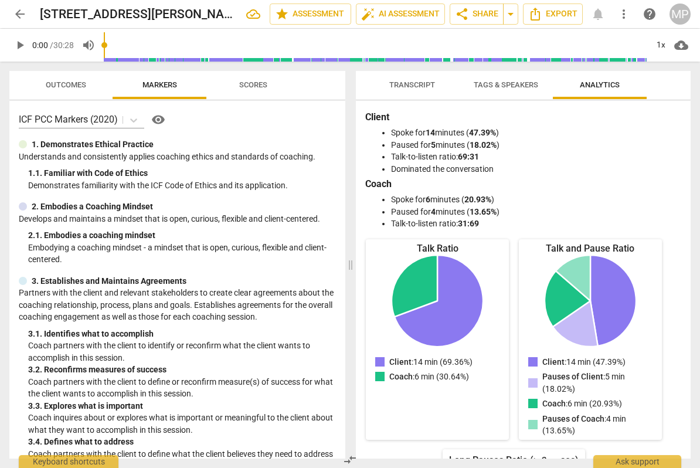
click at [423, 89] on span "Transcript" at bounding box center [412, 84] width 46 height 9
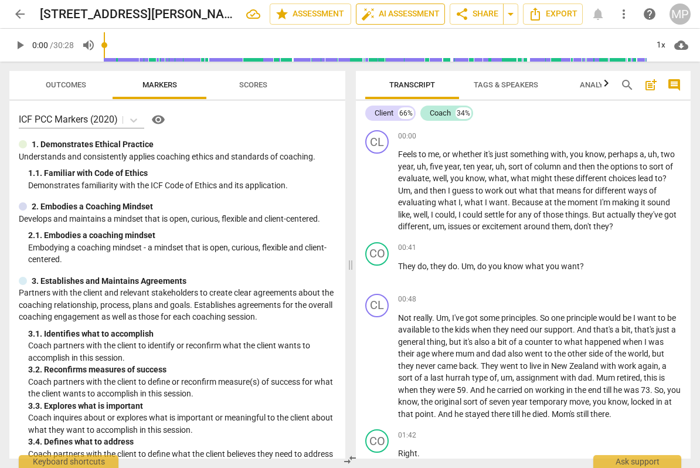
click at [407, 13] on span "auto_fix_high AI Assessment" at bounding box center [400, 14] width 79 height 14
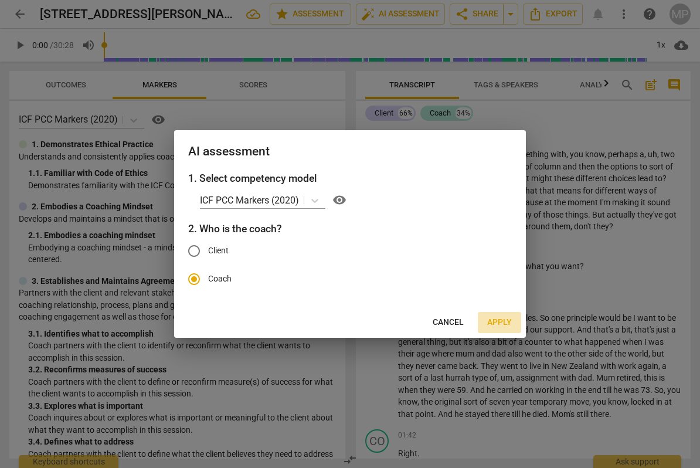
click at [501, 322] on span "Apply" at bounding box center [499, 323] width 25 height 12
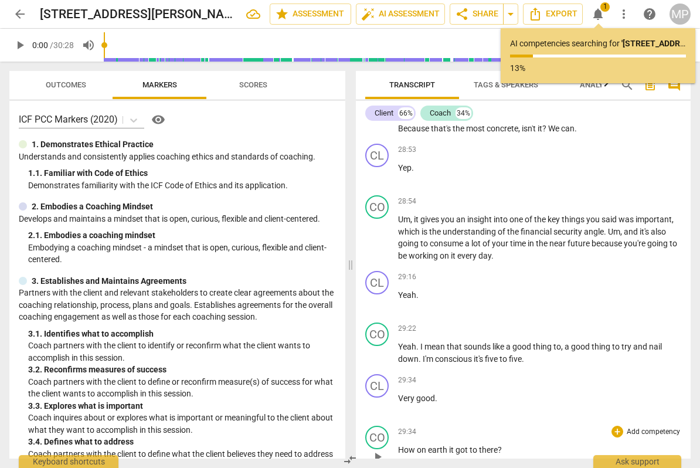
scroll to position [6749, 0]
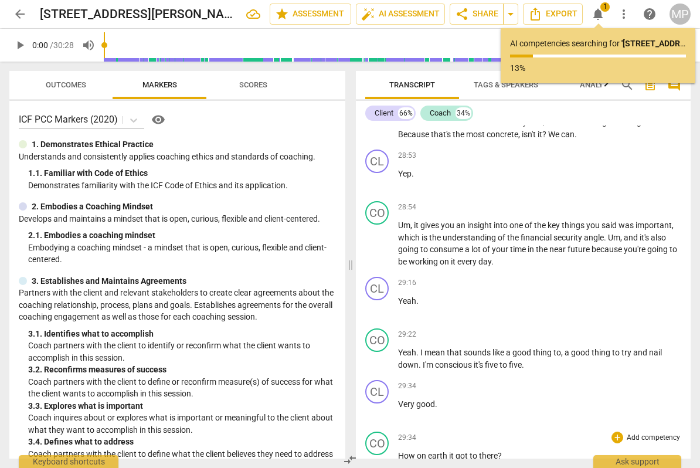
click at [501, 328] on div "29:22 + Add competency keyboard_arrow_right Yeah . I mean that sounds like a go…" at bounding box center [539, 349] width 283 height 42
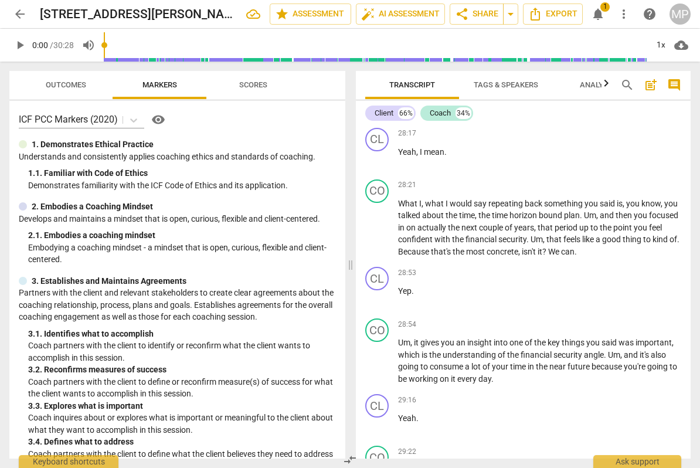
scroll to position [0, 0]
click at [407, 18] on span "auto_fix_high AI Assessment" at bounding box center [400, 14] width 79 height 14
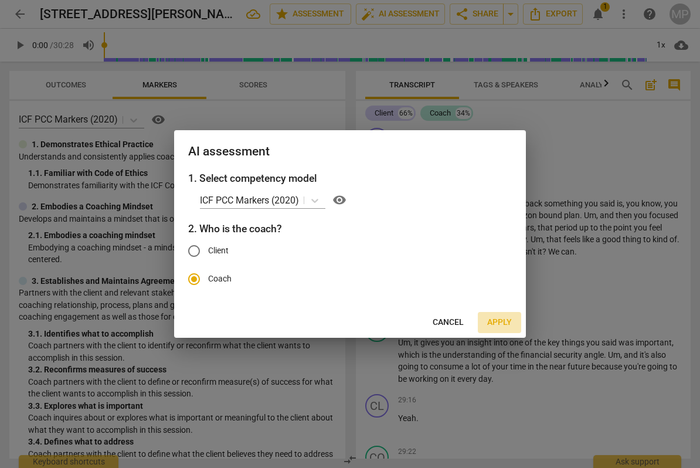
click at [503, 326] on span "Apply" at bounding box center [499, 323] width 25 height 12
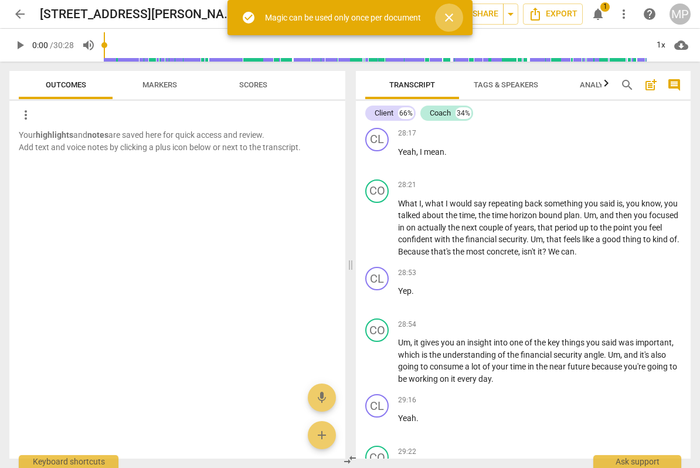
click at [453, 19] on span "close" at bounding box center [449, 18] width 14 height 14
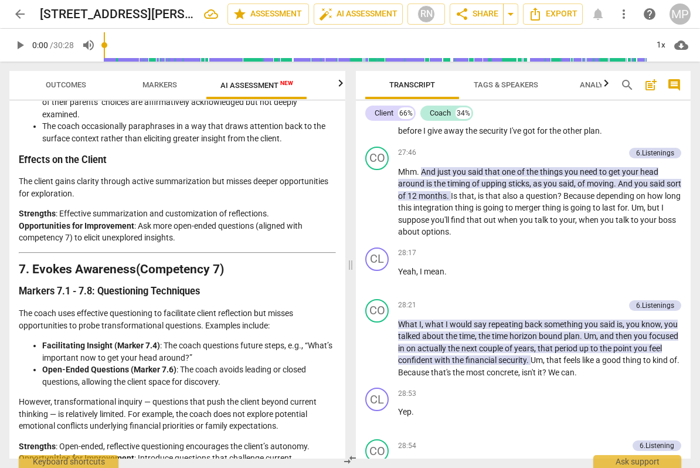
scroll to position [1735, 0]
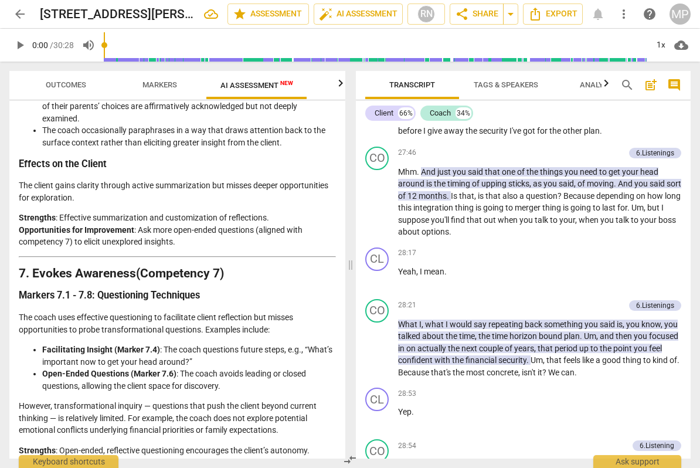
click at [208, 290] on h3 "Markers 7.1 - 7.8: Questioning Techniques" at bounding box center [177, 296] width 317 height 12
click at [527, 264] on div "28:17 + Add competency keyboard_arrow_right Yeah , I mean ." at bounding box center [539, 269] width 283 height 42
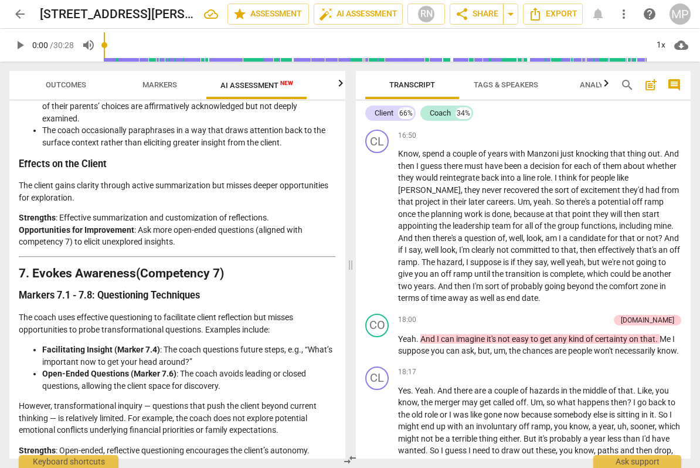
scroll to position [4012, 0]
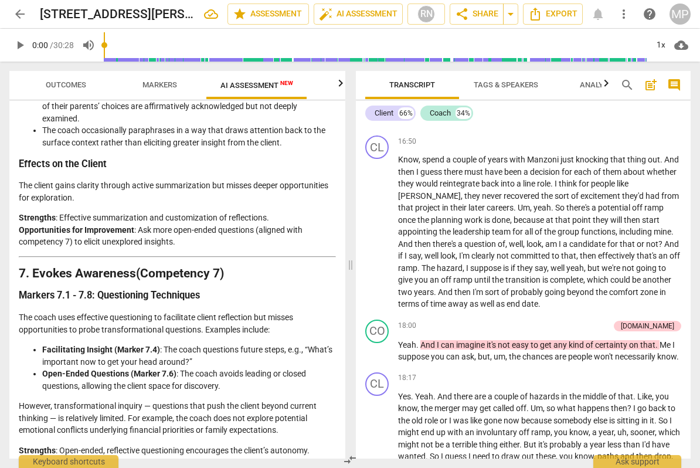
click at [269, 267] on h2 "7. Evokes Awareness (Competency 7)" at bounding box center [177, 273] width 317 height 12
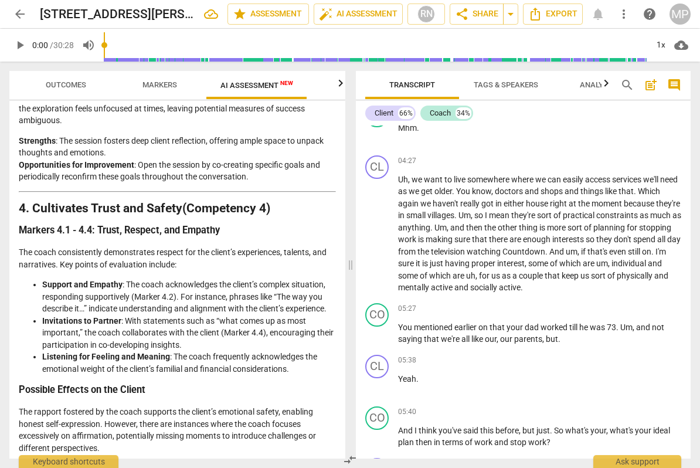
scroll to position [869, 0]
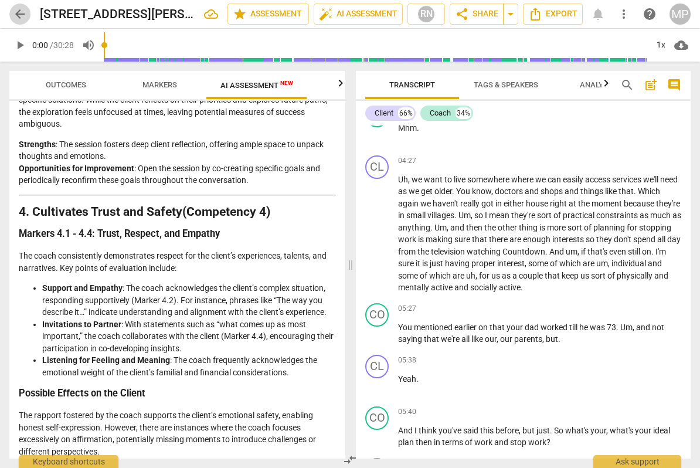
click at [23, 13] on span "arrow_back" at bounding box center [20, 14] width 14 height 14
